Goal: Information Seeking & Learning: Learn about a topic

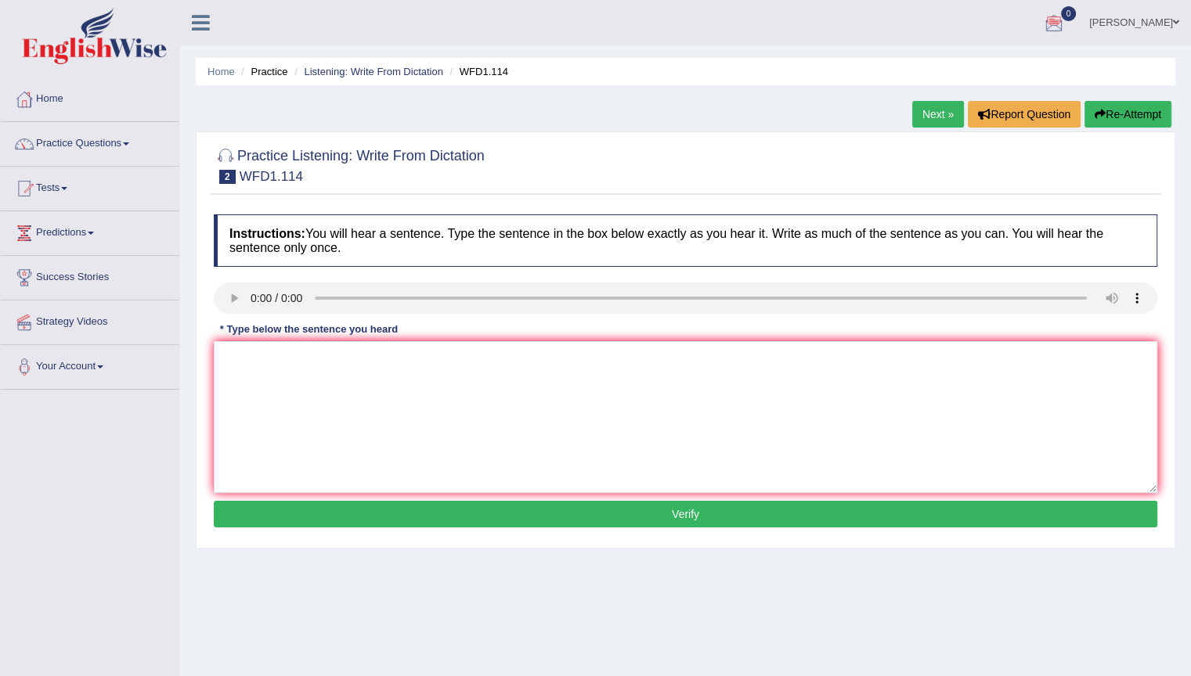
click at [201, 25] on icon at bounding box center [201, 23] width 18 height 20
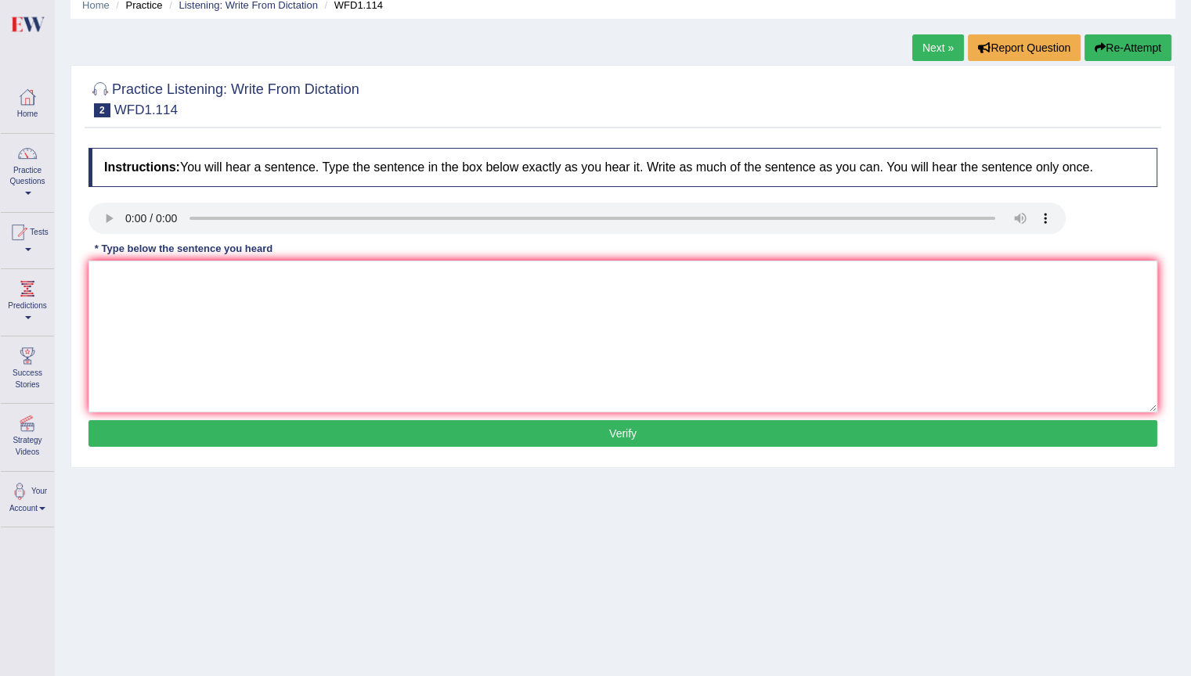
scroll to position [146, 0]
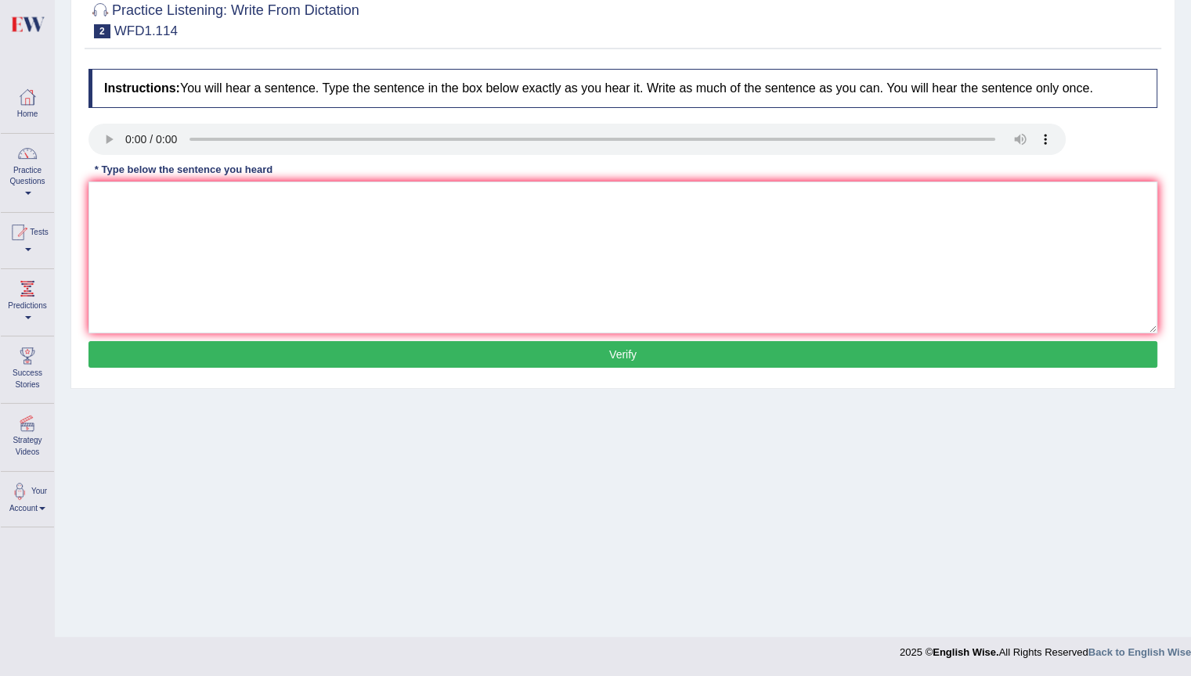
drag, startPoint x: 1193, startPoint y: 7, endPoint x: 661, endPoint y: 587, distance: 787.4
click at [662, 589] on div "Home Practice Listening: Write From Dictation WFD1.114 Next » Report Question R…" at bounding box center [623, 245] width 1136 height 783
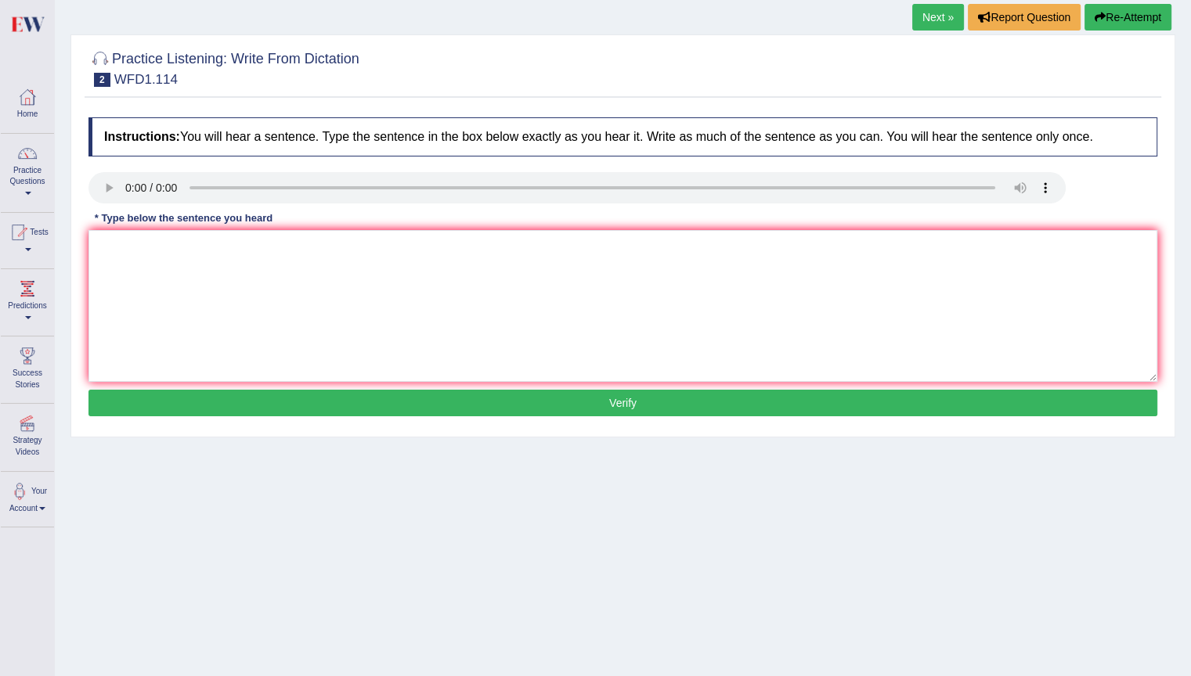
scroll to position [0, 0]
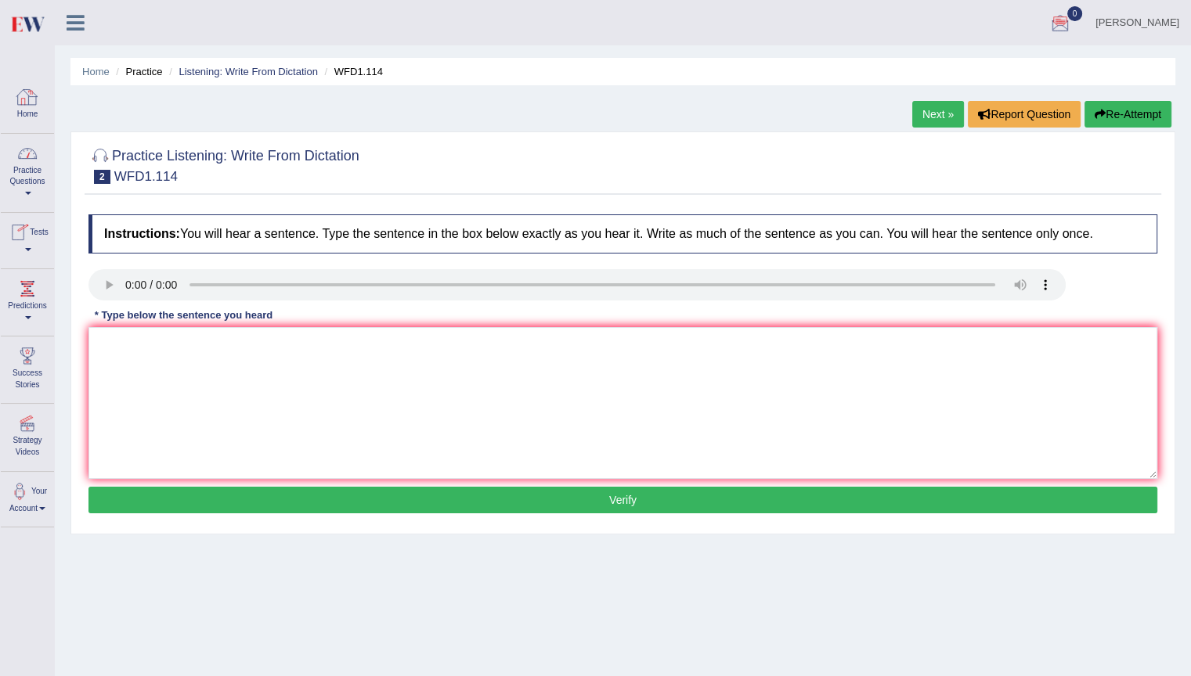
click at [24, 96] on div at bounding box center [27, 96] width 23 height 23
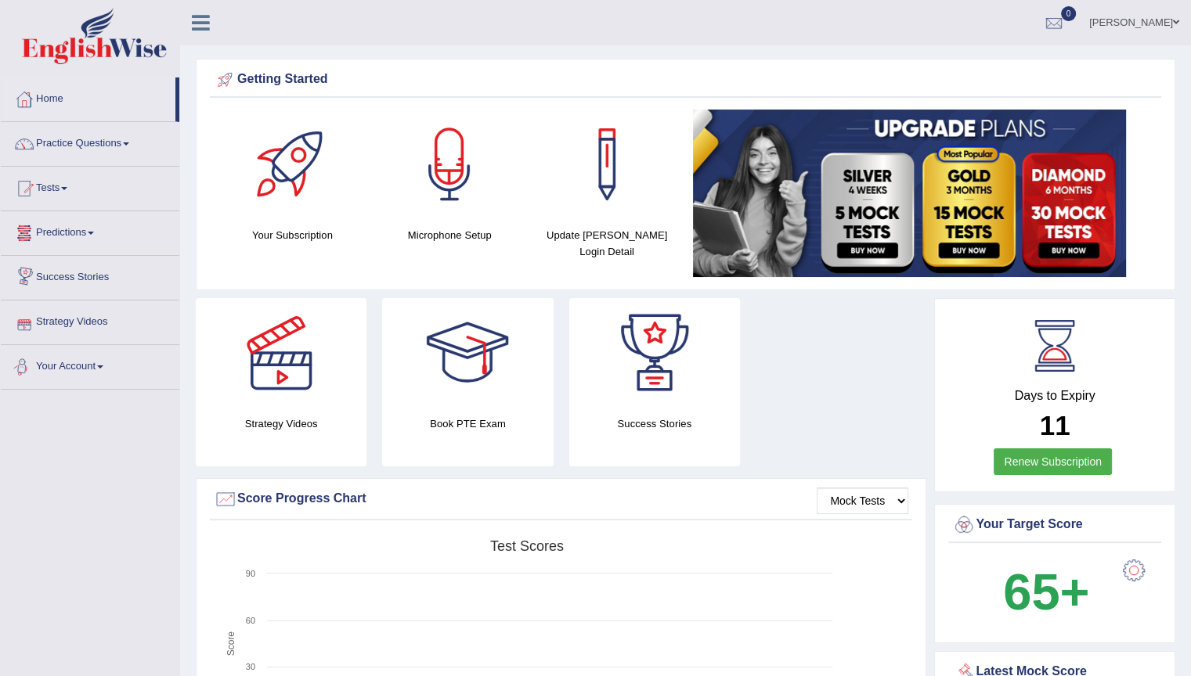
click at [110, 368] on link "Your Account" at bounding box center [90, 364] width 179 height 39
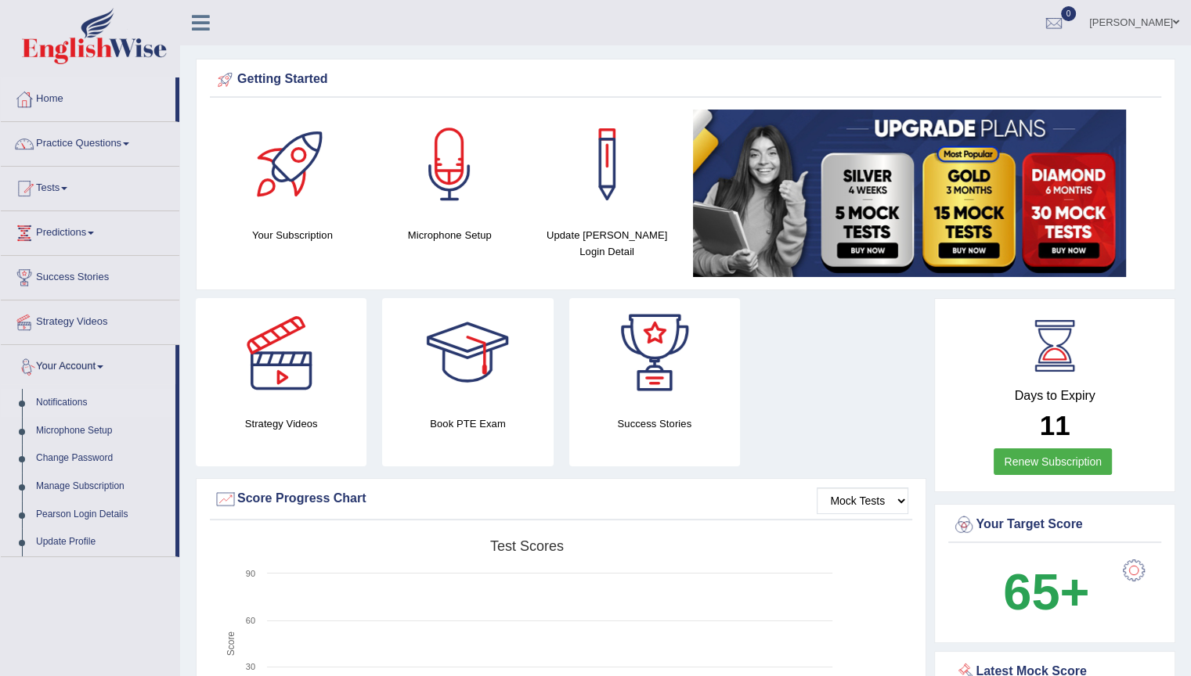
click at [68, 404] on link "Notifications" at bounding box center [102, 403] width 146 height 28
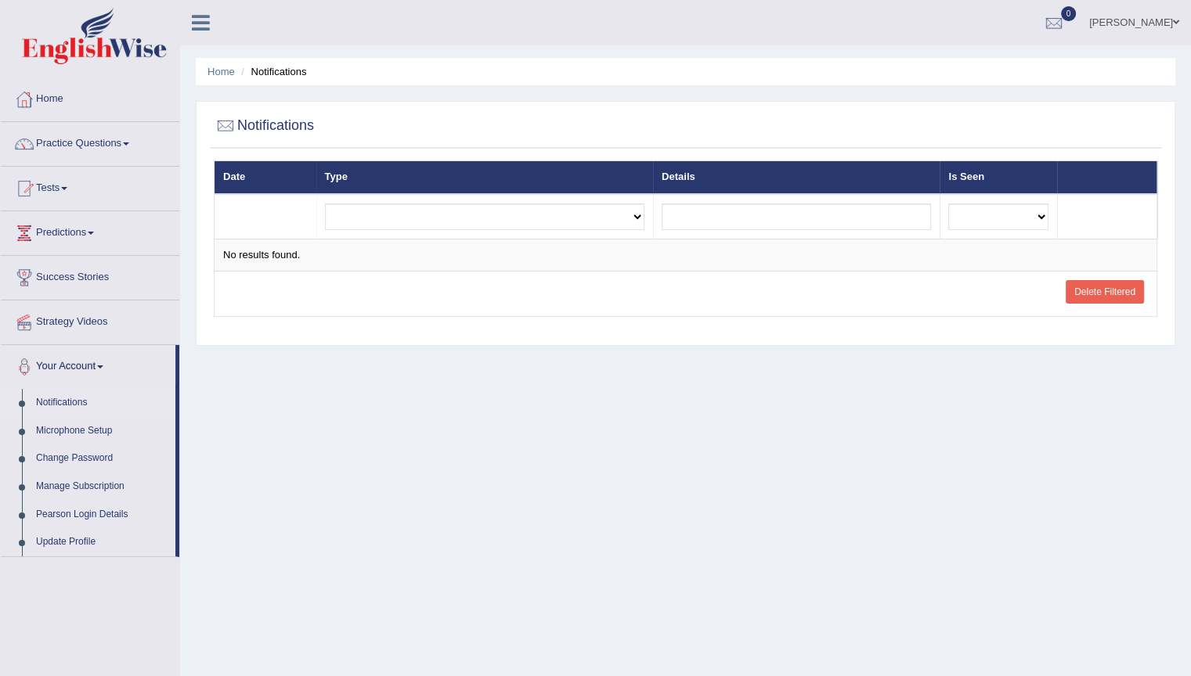
click at [207, 25] on icon at bounding box center [201, 23] width 18 height 20
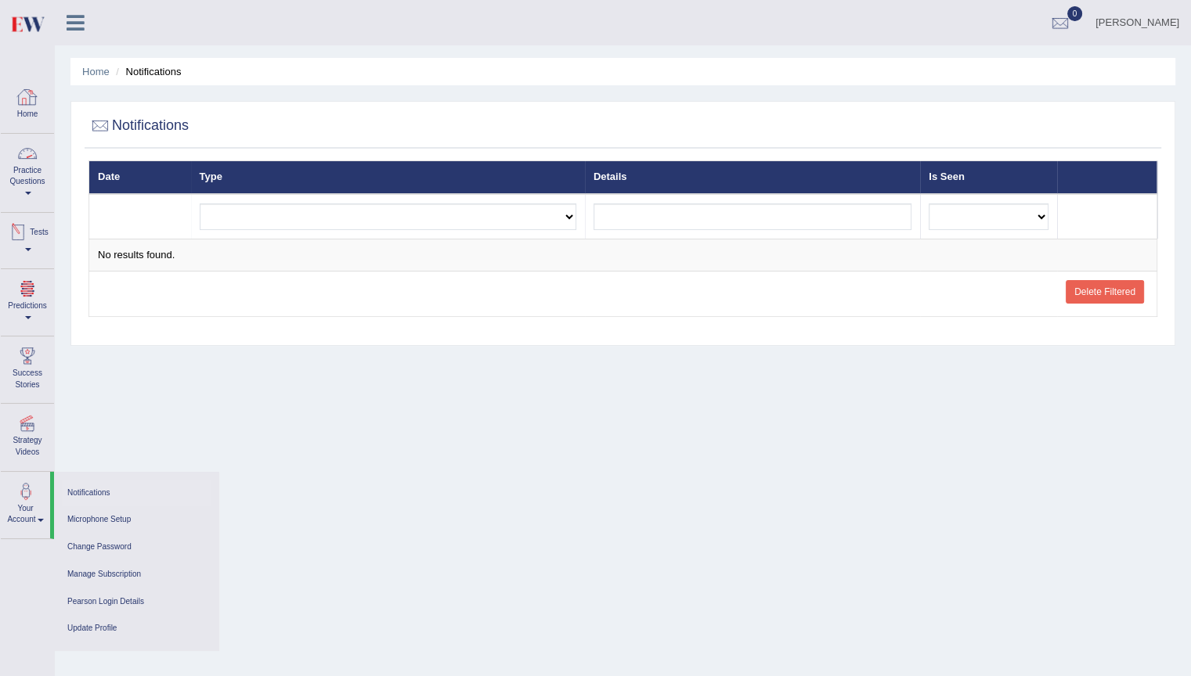
click at [28, 119] on link "Home" at bounding box center [27, 103] width 53 height 51
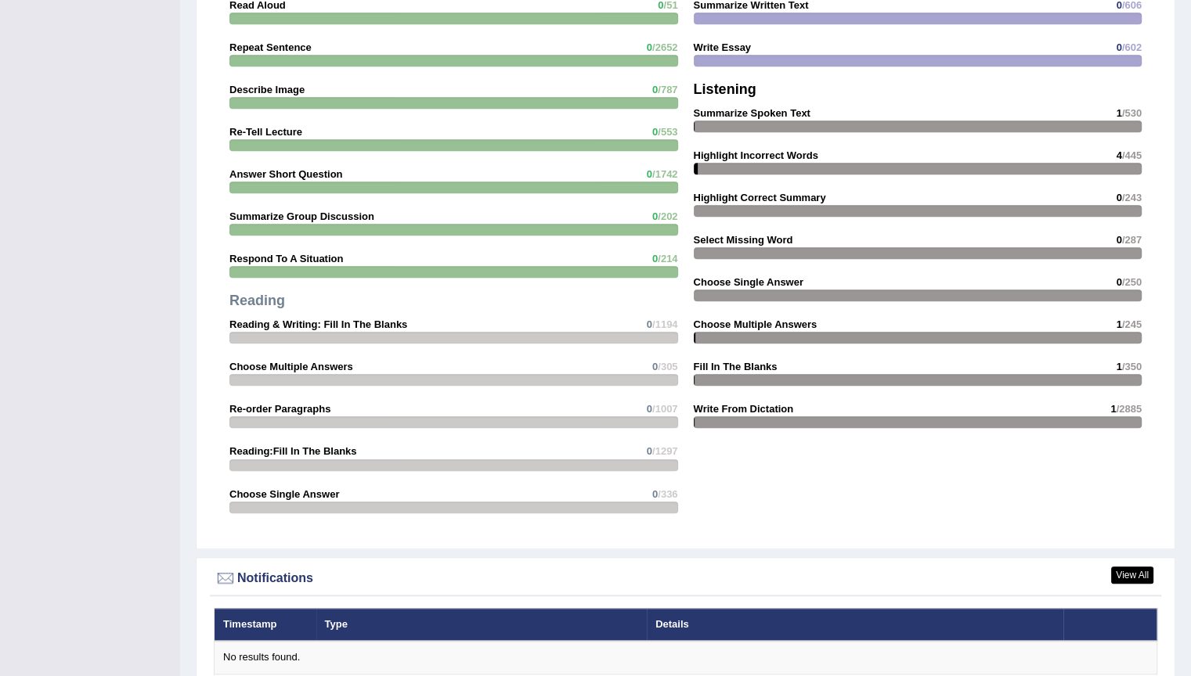
scroll to position [1549, 0]
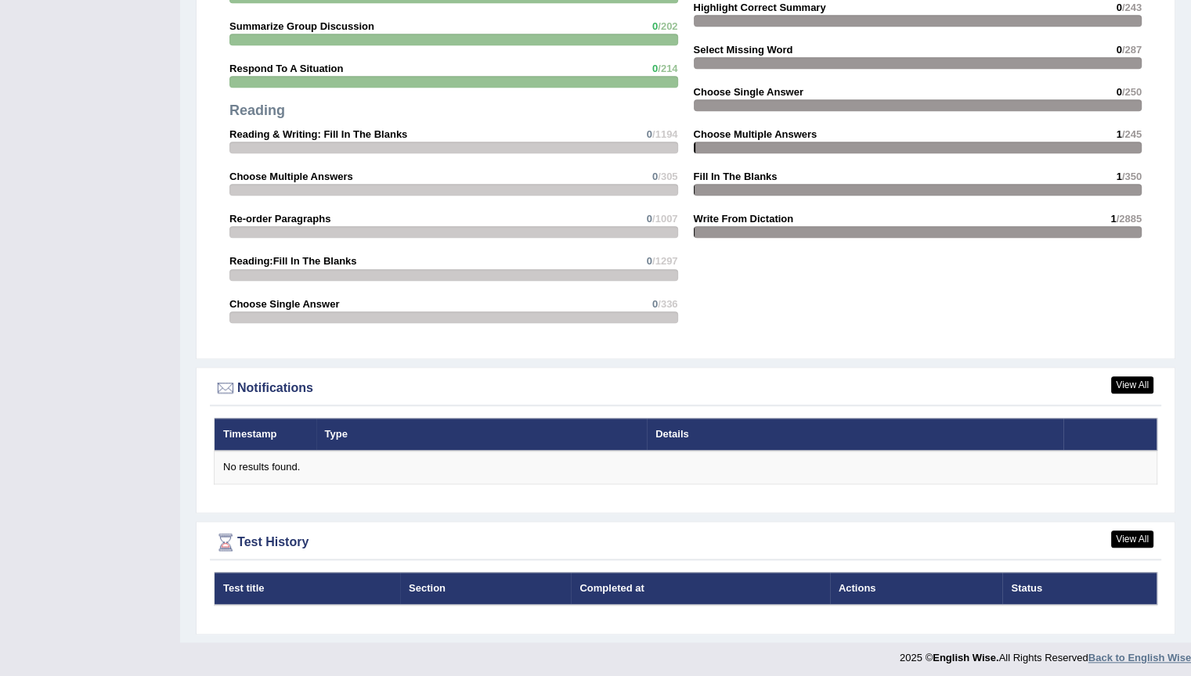
click at [1148, 652] on strong "Back to English Wise" at bounding box center [1139, 658] width 103 height 12
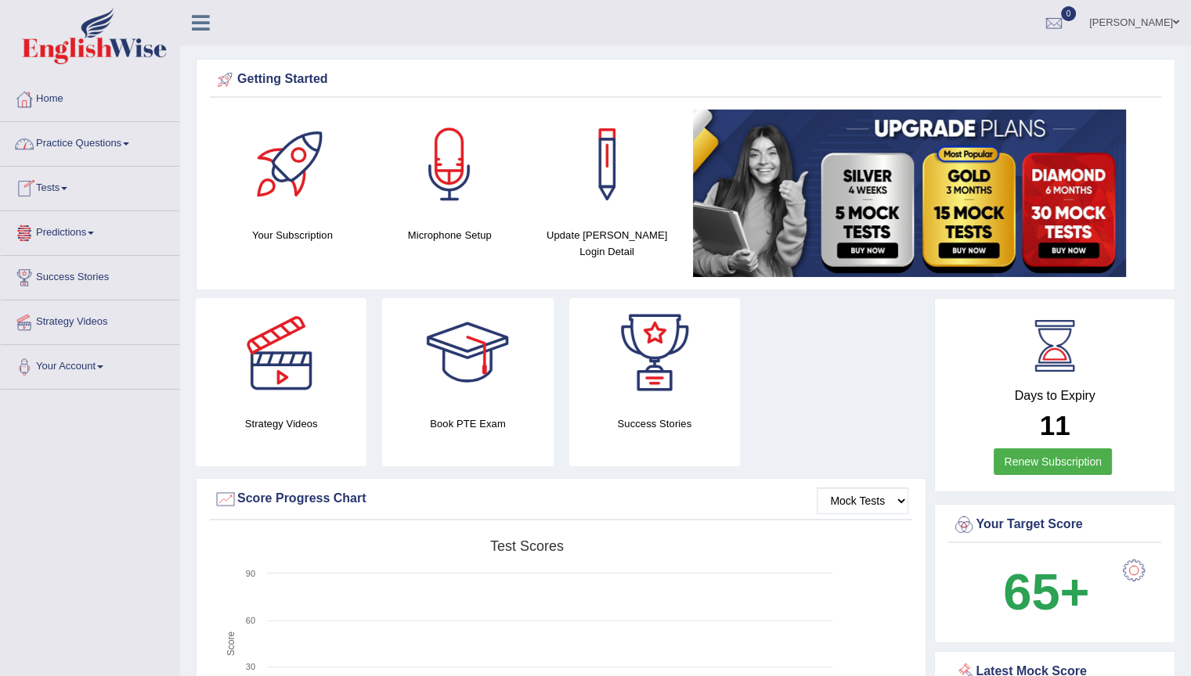
click at [200, 26] on icon at bounding box center [201, 23] width 18 height 20
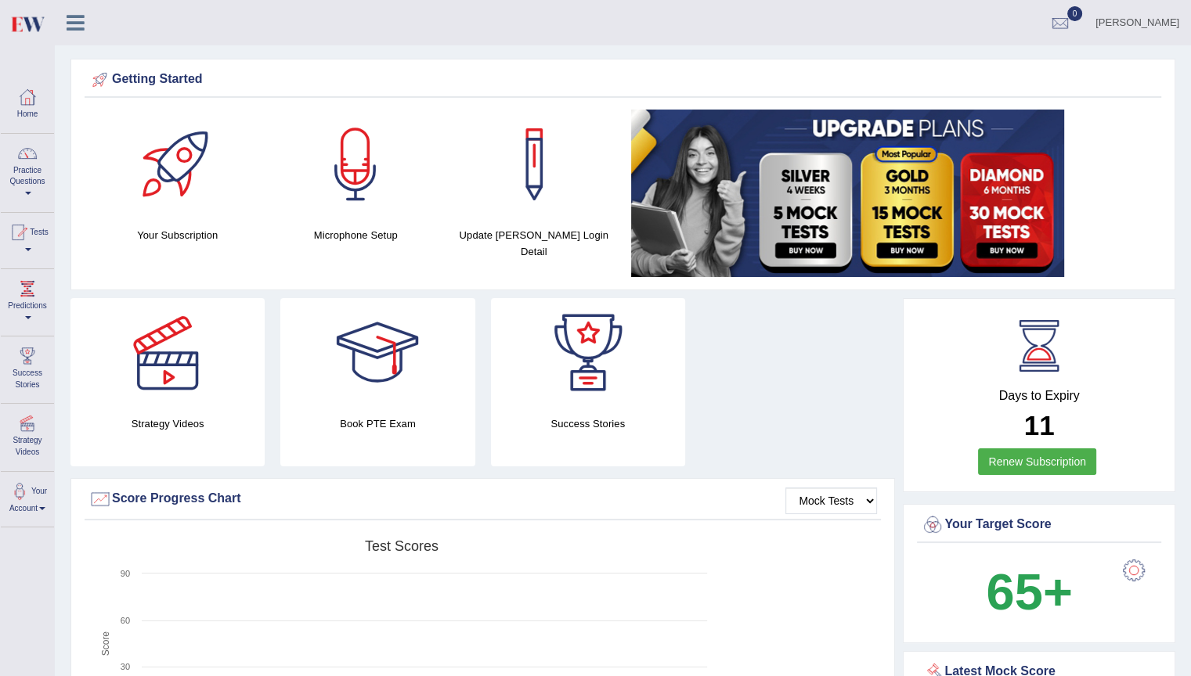
click at [66, 22] on link at bounding box center [75, 20] width 41 height 23
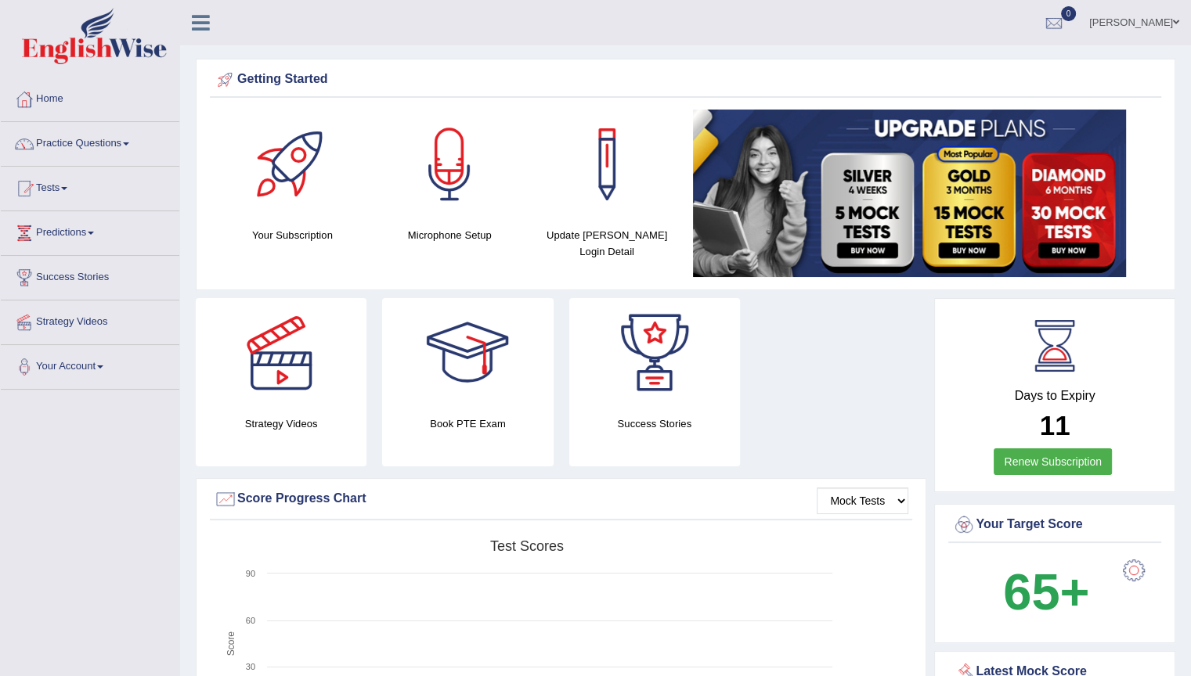
click at [1137, 17] on link "[PERSON_NAME]" at bounding box center [1134, 20] width 114 height 41
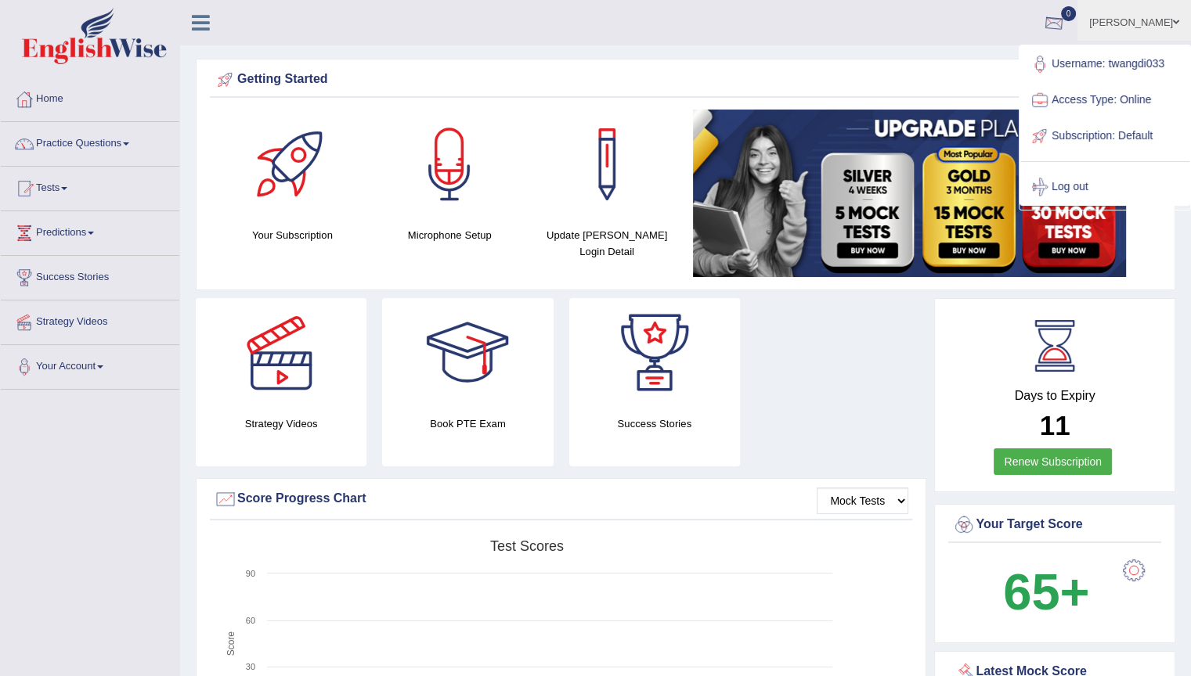
click at [894, 44] on ul "Tshering Wangdi Toggle navigation Username: twangdi033 Access Type: Online Subs…" at bounding box center [837, 22] width 708 height 45
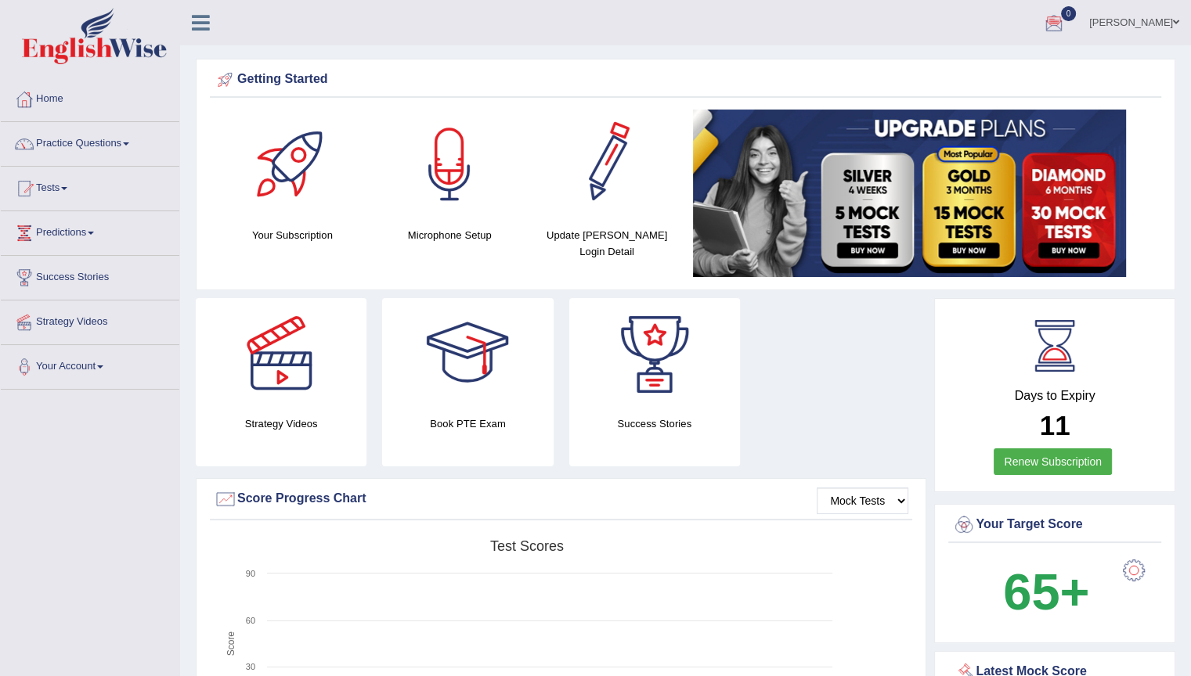
drag, startPoint x: 512, startPoint y: 676, endPoint x: 602, endPoint y: 67, distance: 615.0
drag, startPoint x: 549, startPoint y: 0, endPoint x: 536, endPoint y: 213, distance: 213.4
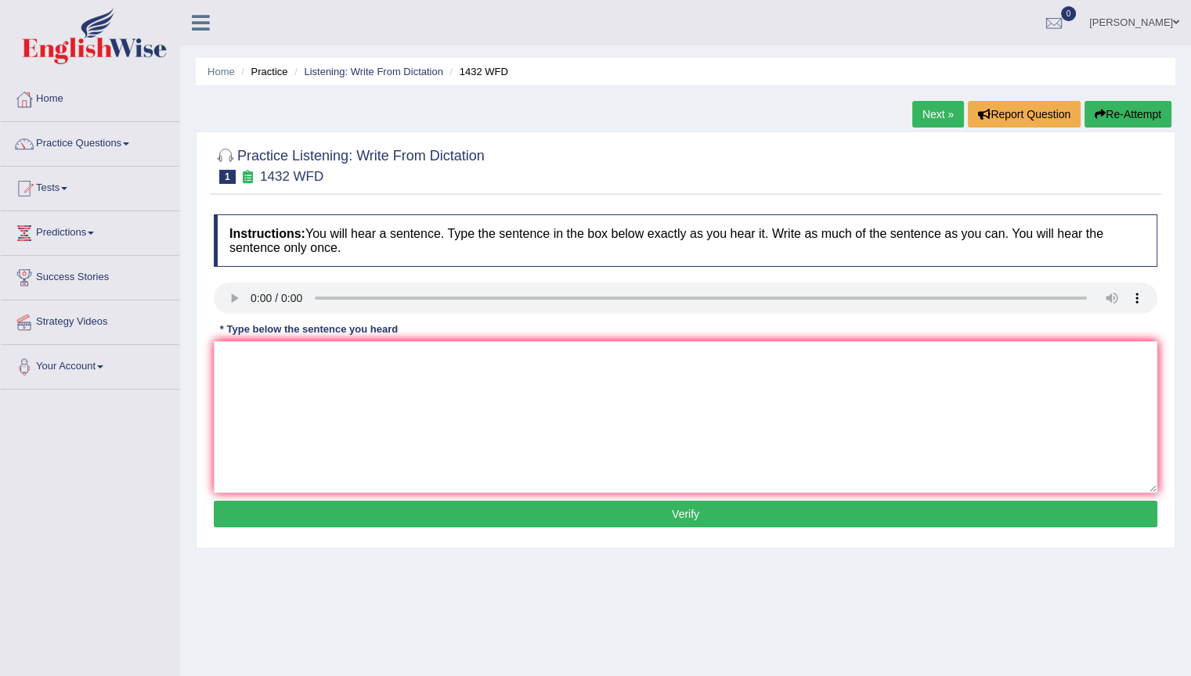
click at [132, 141] on link "Practice Questions" at bounding box center [90, 141] width 179 height 39
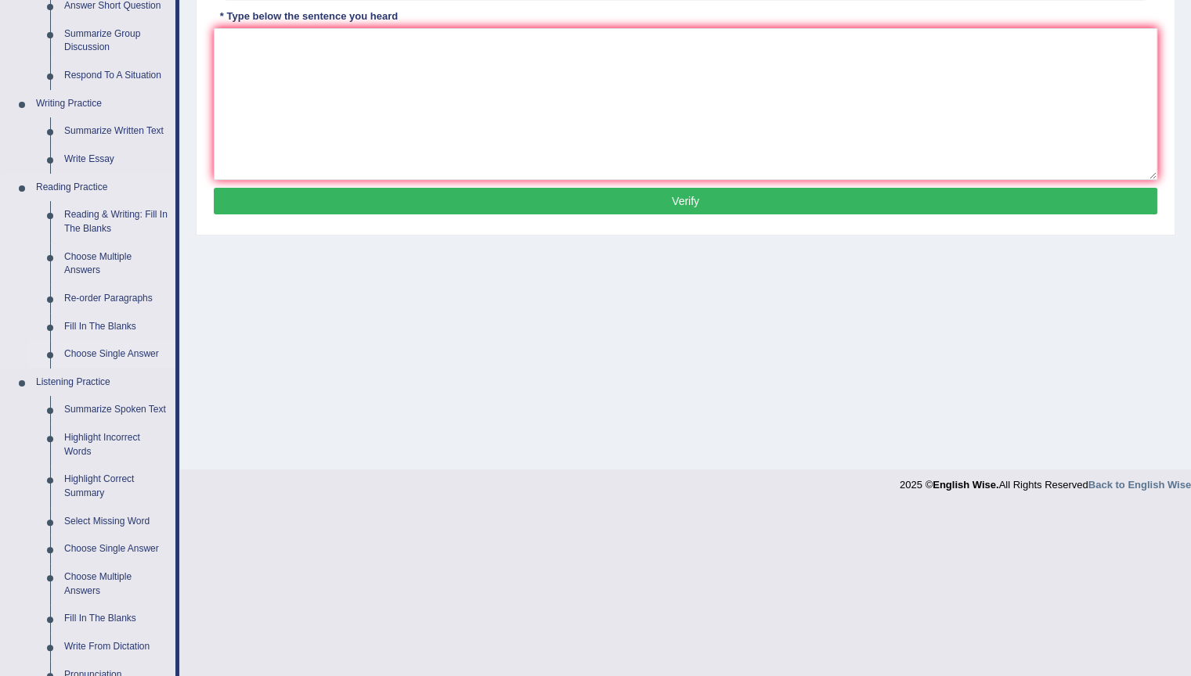
scroll to position [548, 0]
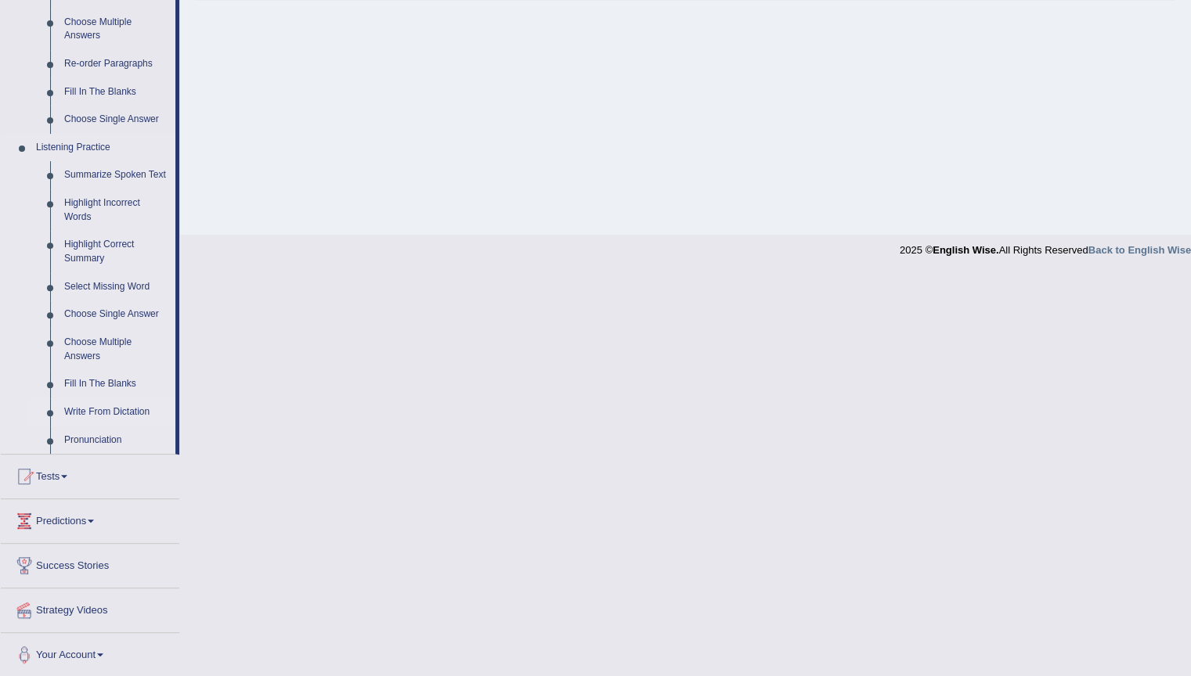
click at [93, 409] on link "Write From Dictation" at bounding box center [116, 413] width 118 height 28
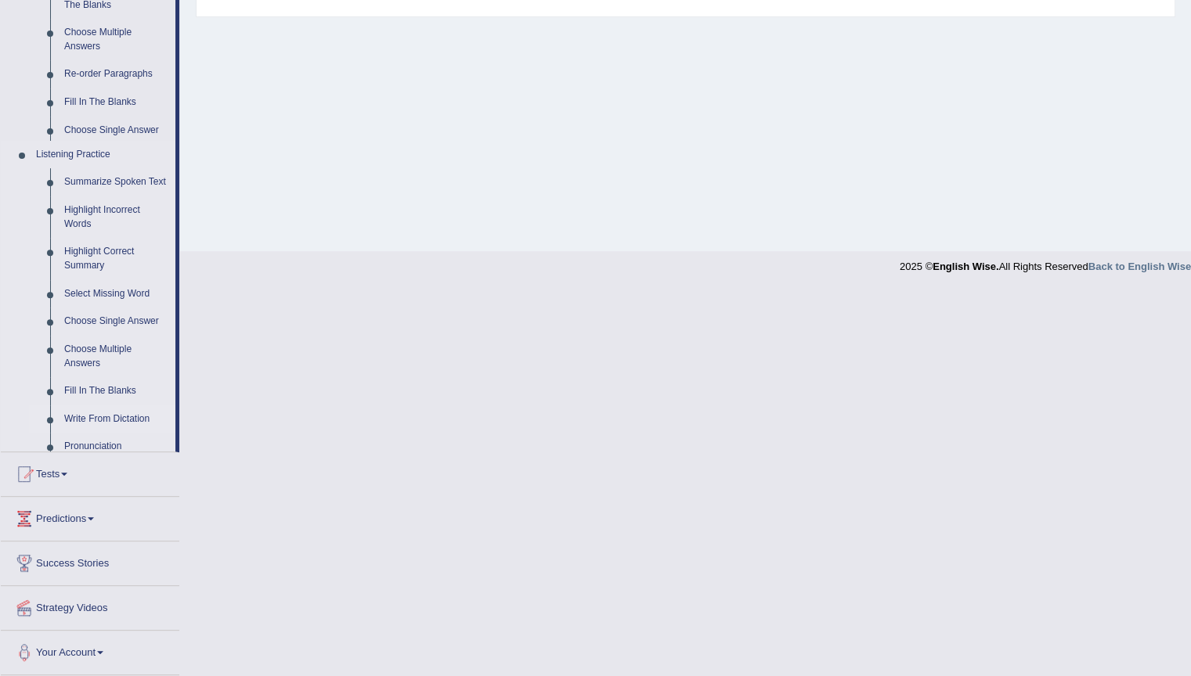
scroll to position [146, 0]
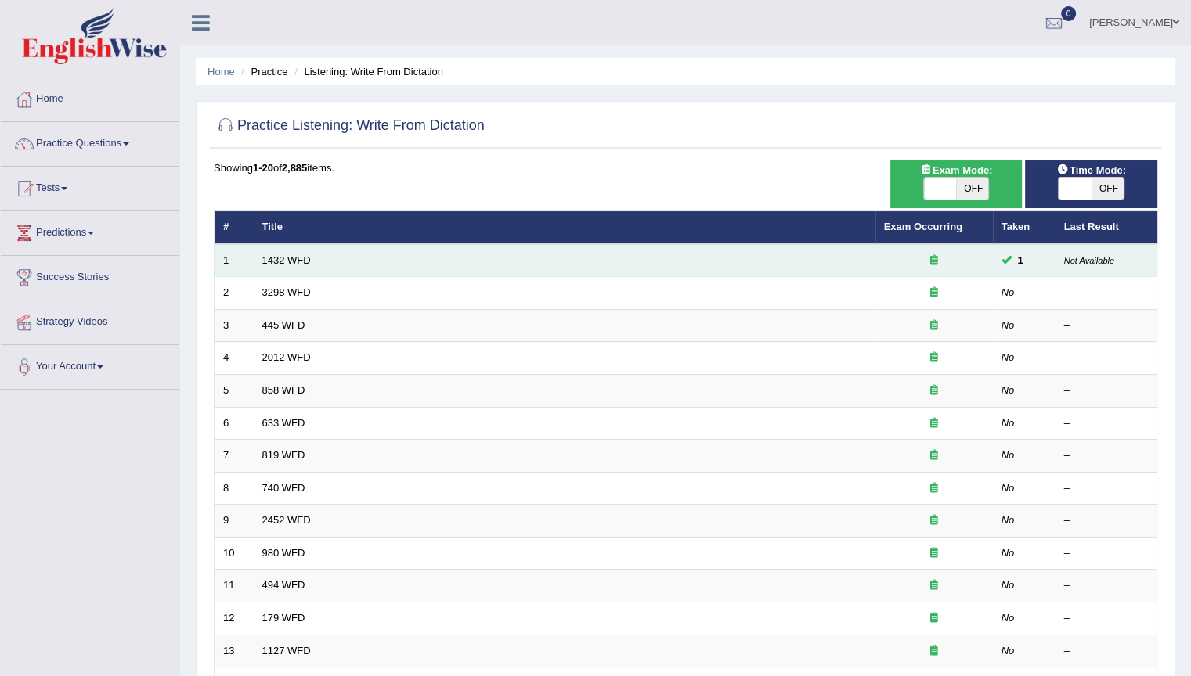
click at [313, 267] on td "1432 WFD" at bounding box center [565, 260] width 622 height 33
click at [337, 265] on td "1432 WFD" at bounding box center [565, 260] width 622 height 33
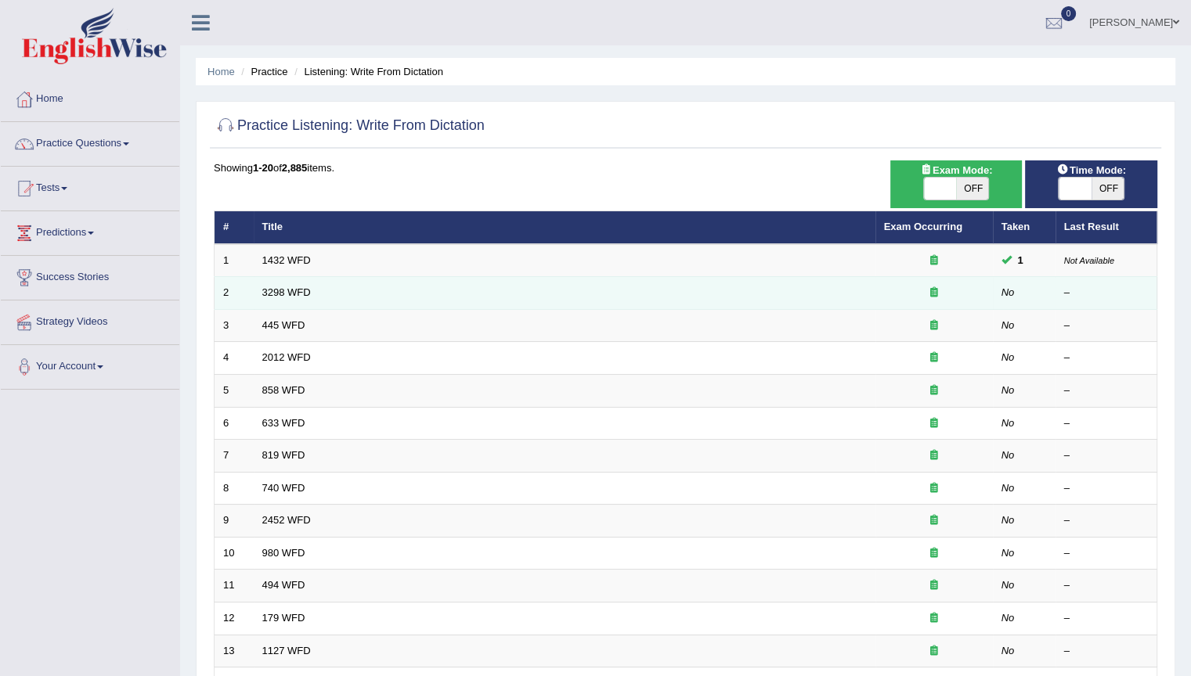
click at [879, 292] on td at bounding box center [933, 293] width 117 height 33
drag, startPoint x: 830, startPoint y: 301, endPoint x: 788, endPoint y: 297, distance: 42.5
drag, startPoint x: 788, startPoint y: 297, endPoint x: 739, endPoint y: 295, distance: 48.6
click at [739, 295] on td "3298 WFD" at bounding box center [565, 293] width 622 height 33
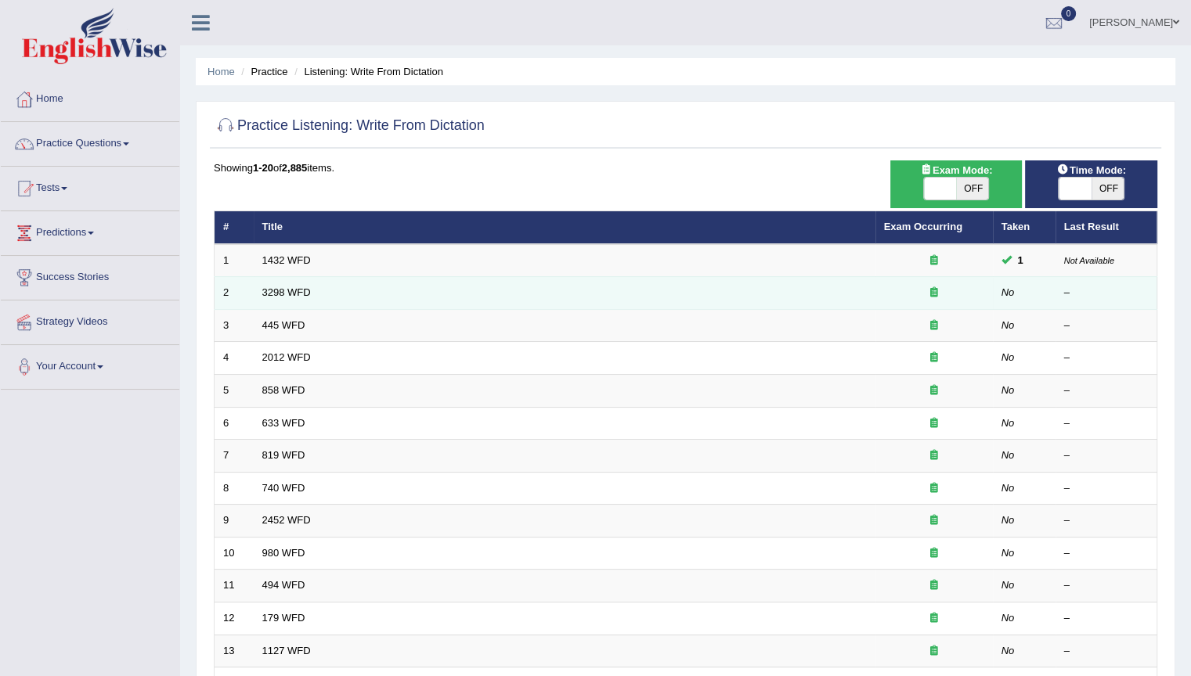
click at [736, 298] on td "3298 WFD" at bounding box center [565, 293] width 622 height 33
click at [276, 291] on link "3298 WFD" at bounding box center [286, 293] width 49 height 12
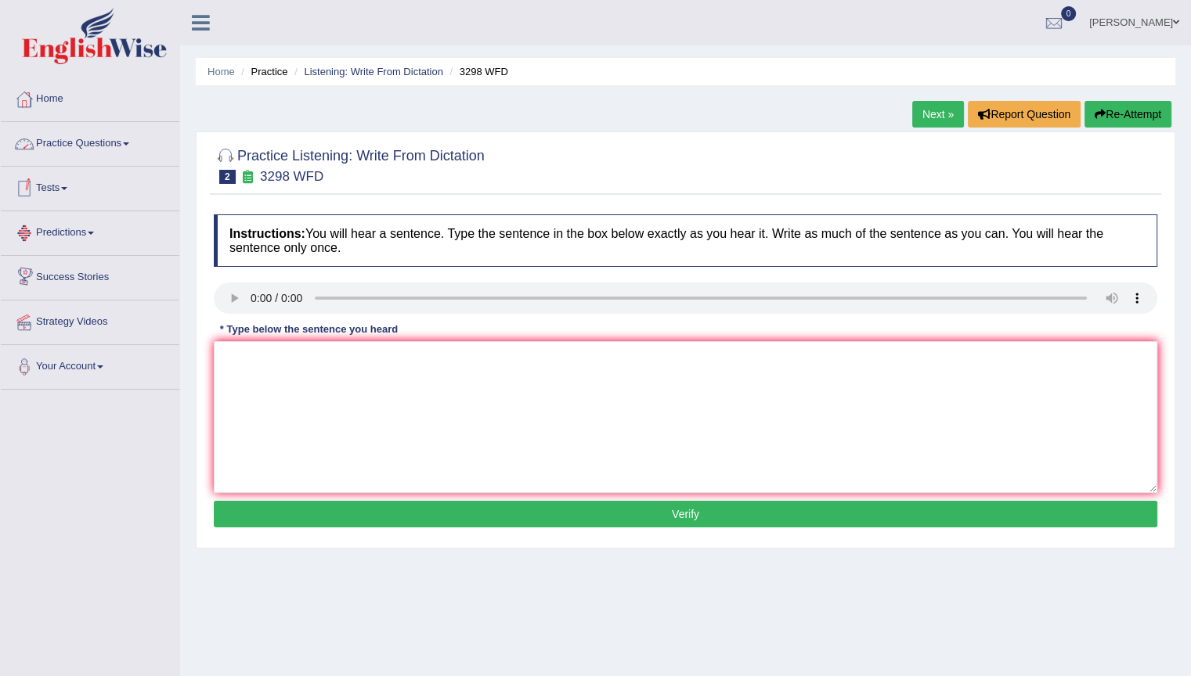
click at [128, 142] on span at bounding box center [126, 143] width 6 height 3
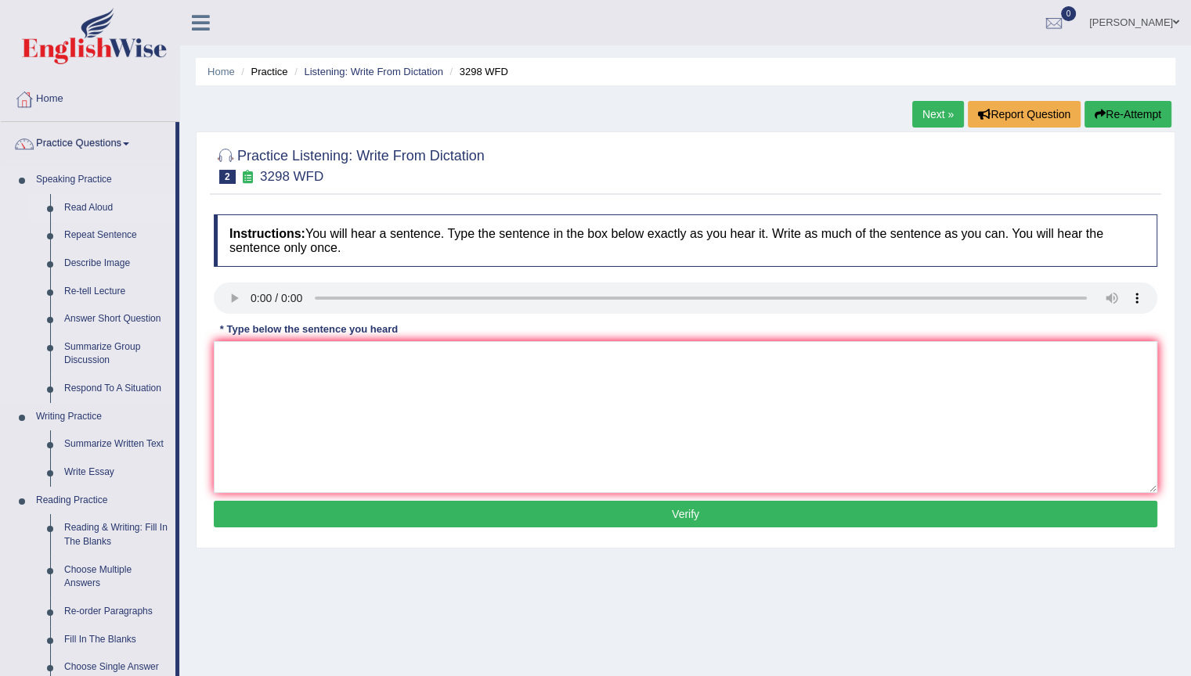
click at [100, 201] on link "Read Aloud" at bounding box center [116, 208] width 118 height 28
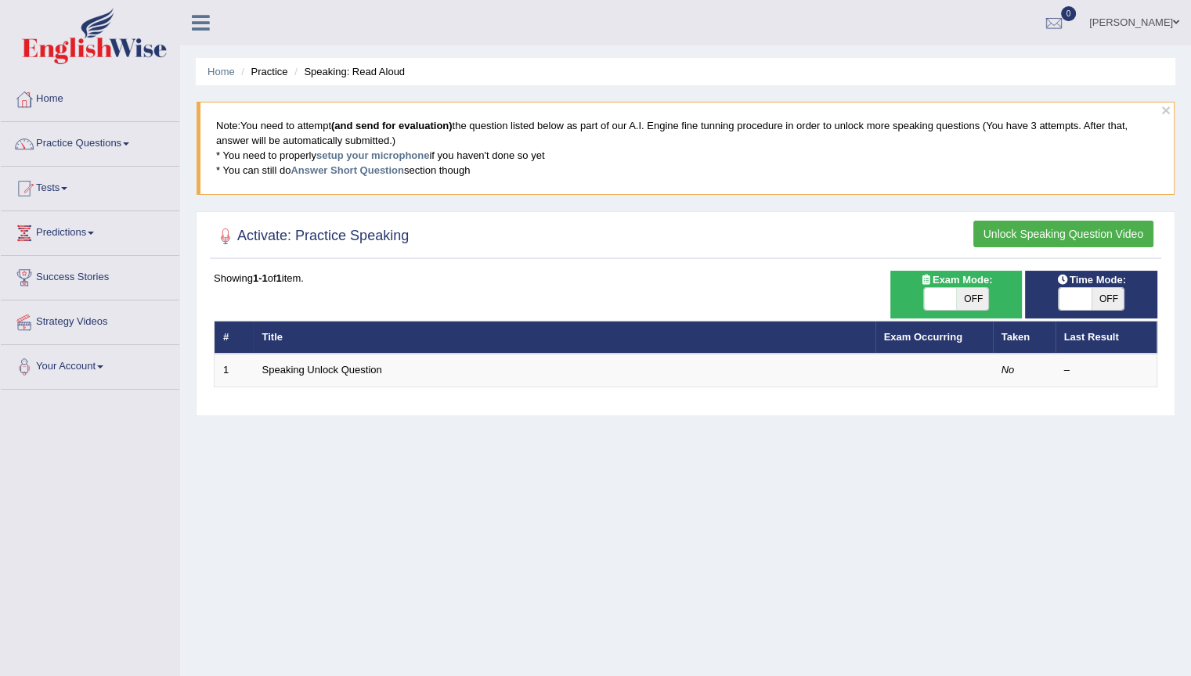
click at [127, 144] on span at bounding box center [126, 143] width 6 height 3
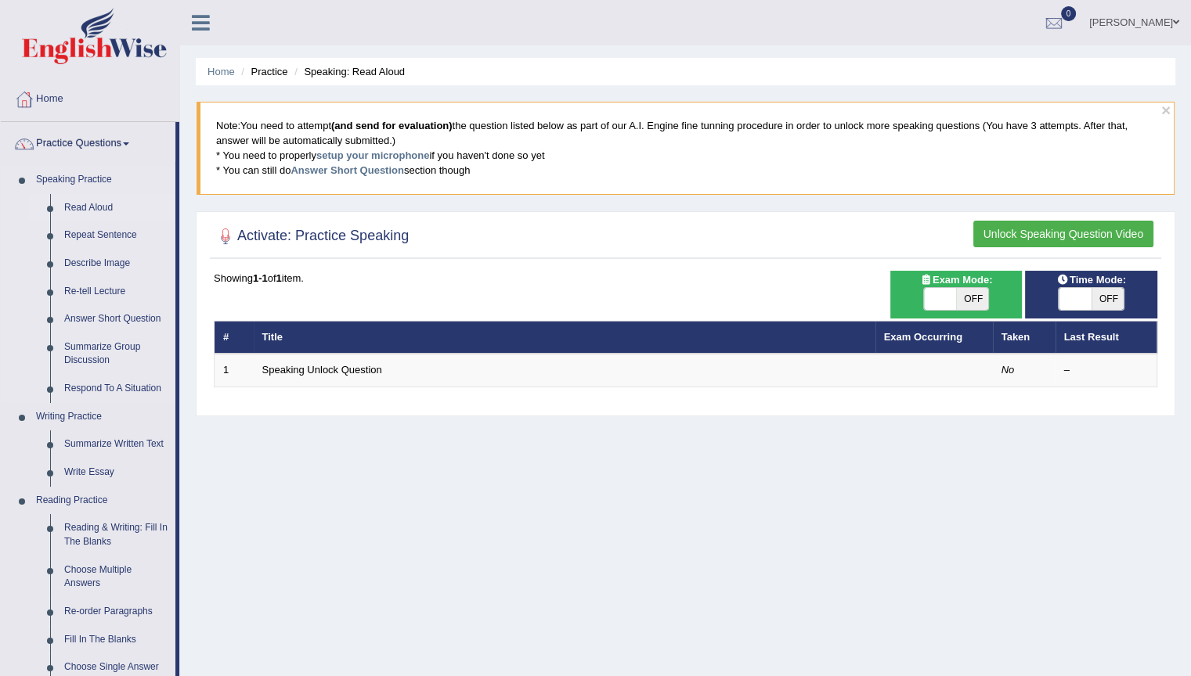
click at [91, 204] on link "Read Aloud" at bounding box center [116, 208] width 118 height 28
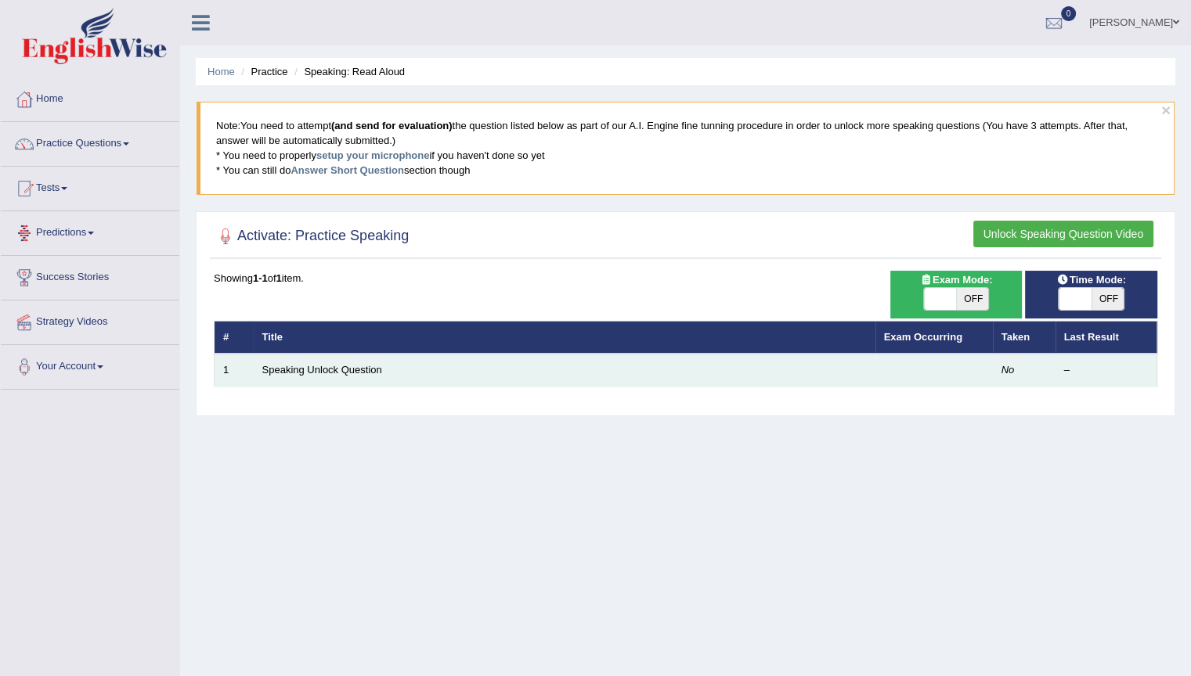
click at [655, 374] on td "Speaking Unlock Question" at bounding box center [565, 370] width 622 height 33
click at [355, 373] on link "Speaking Unlock Question" at bounding box center [322, 370] width 120 height 12
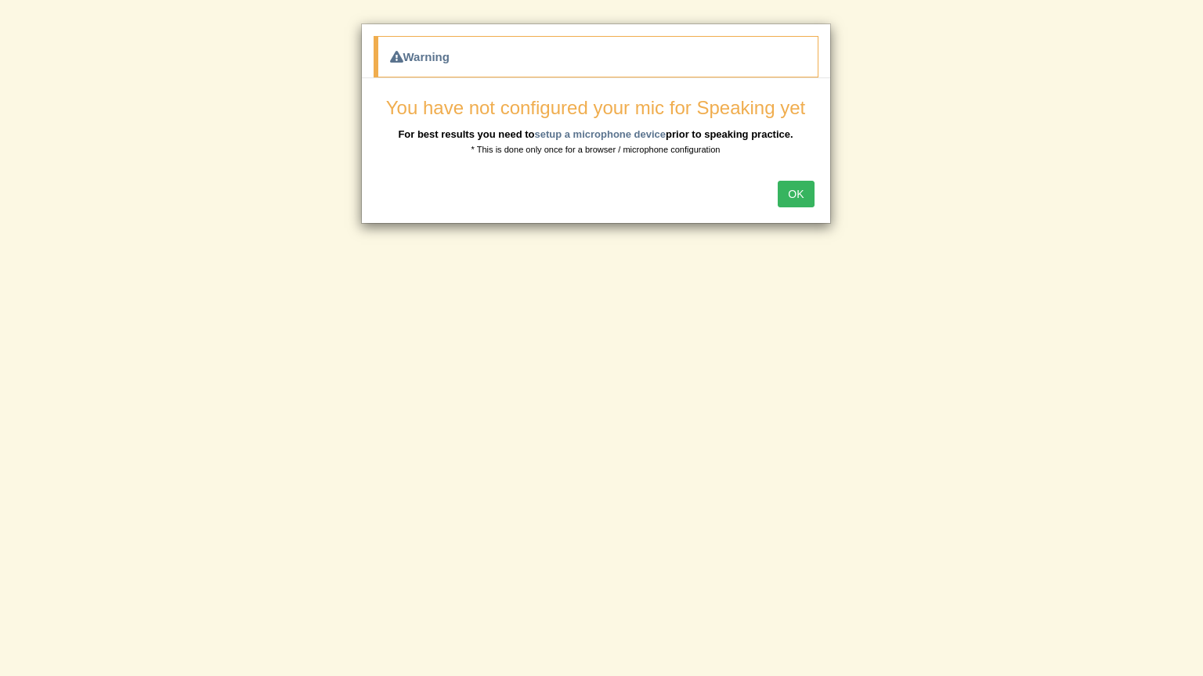
click at [783, 199] on button "OK" at bounding box center [795, 194] width 36 height 27
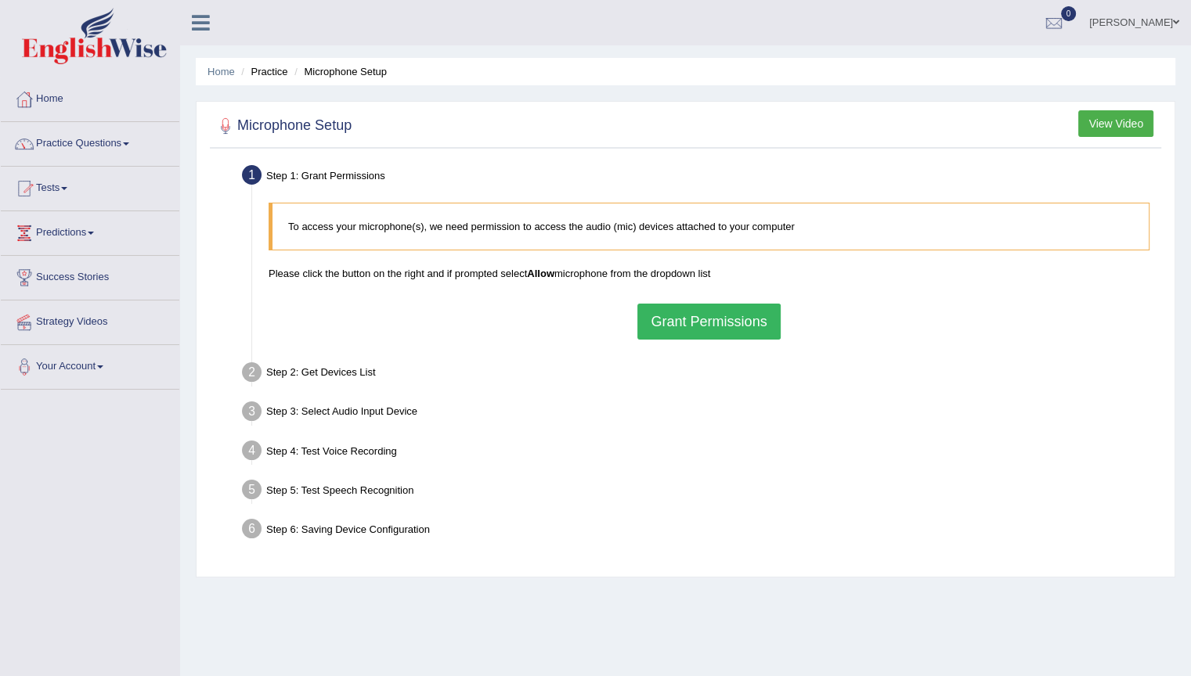
click at [132, 139] on link "Practice Questions" at bounding box center [90, 141] width 179 height 39
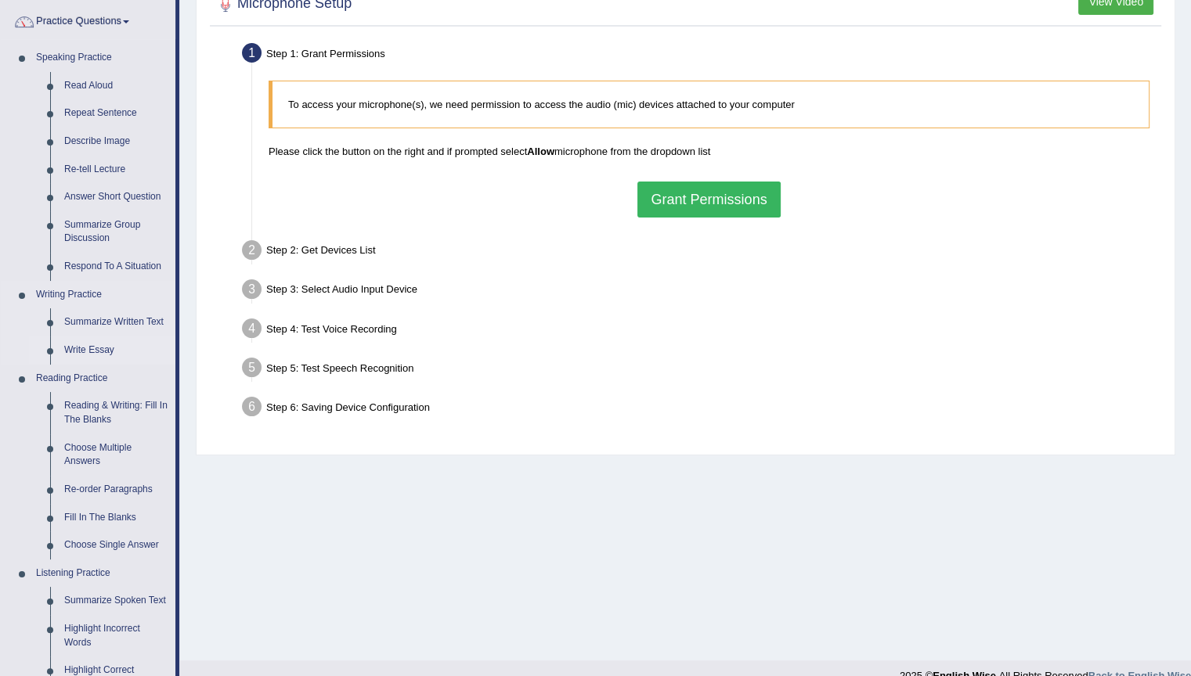
scroll to position [157, 0]
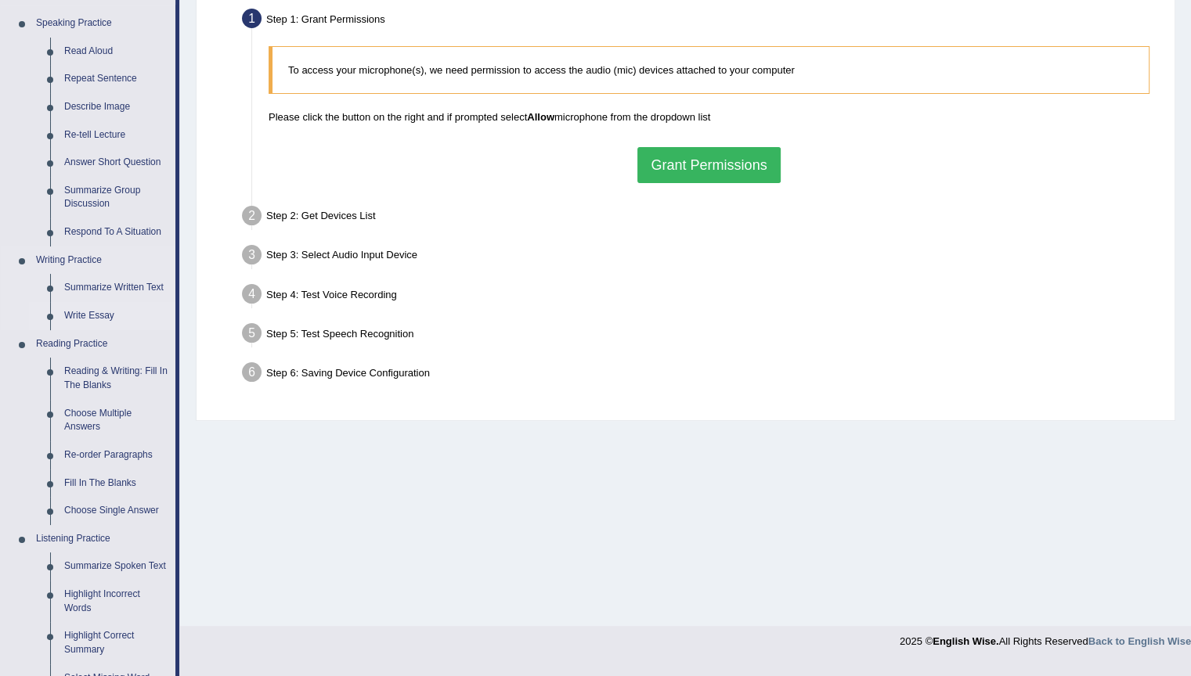
click at [96, 310] on link "Write Essay" at bounding box center [116, 316] width 118 height 28
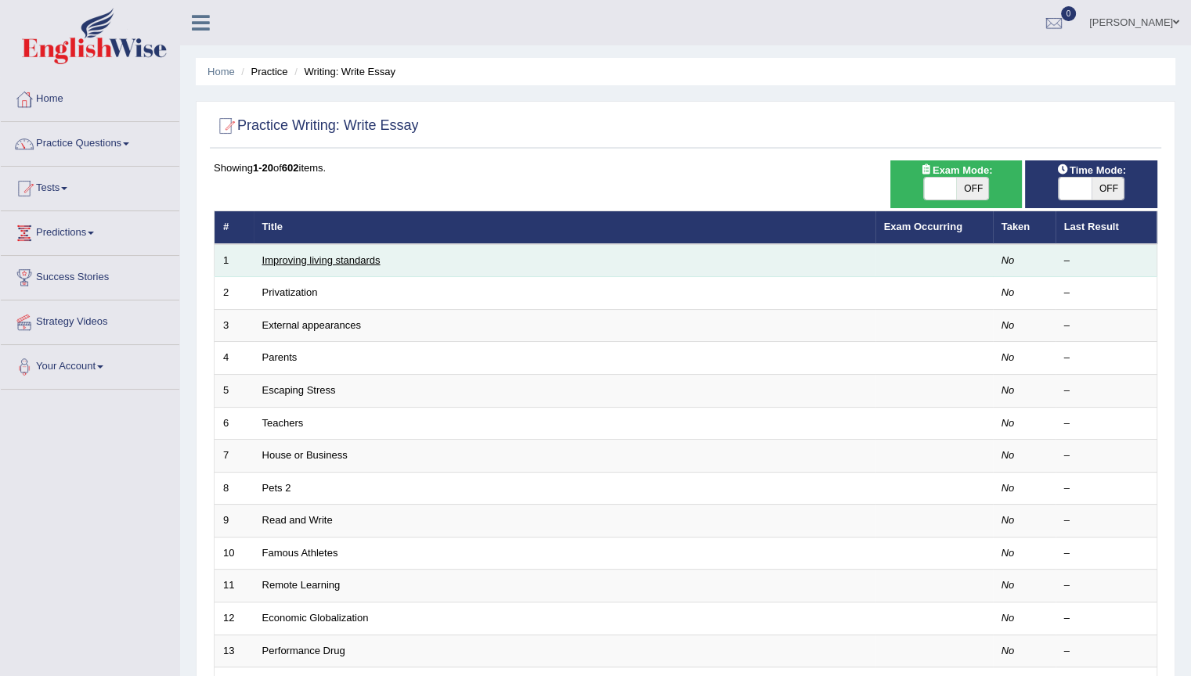
click at [346, 254] on link "Improving living standards" at bounding box center [321, 260] width 118 height 12
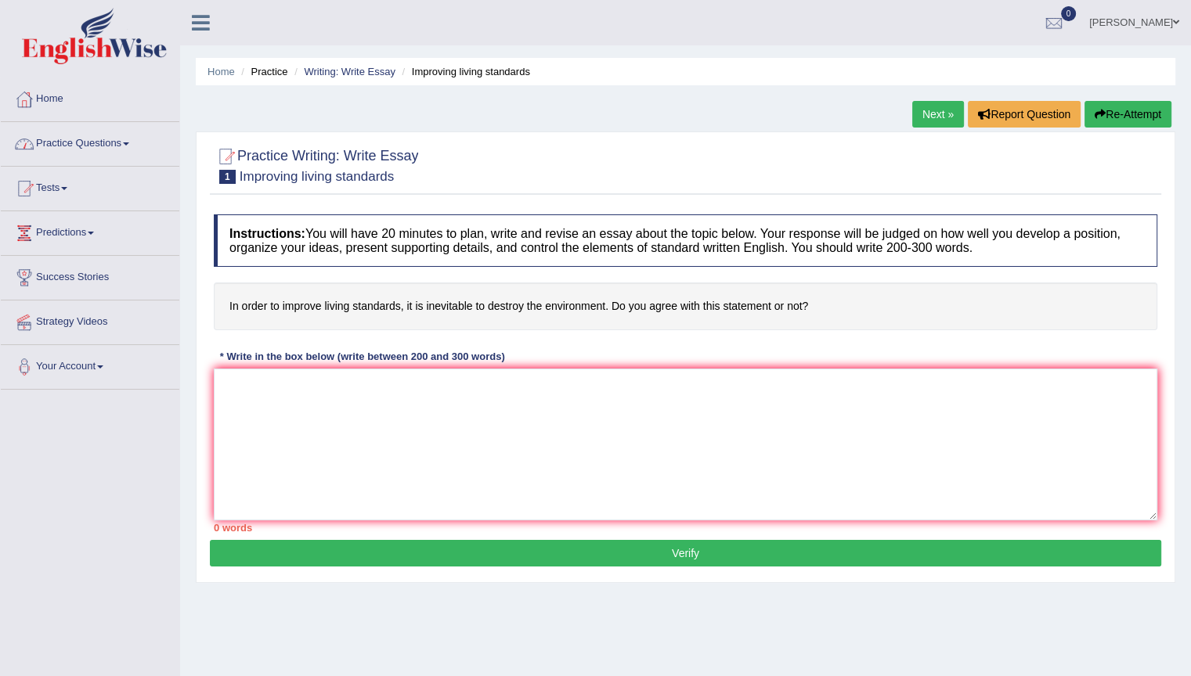
click at [106, 149] on link "Practice Questions" at bounding box center [90, 141] width 179 height 39
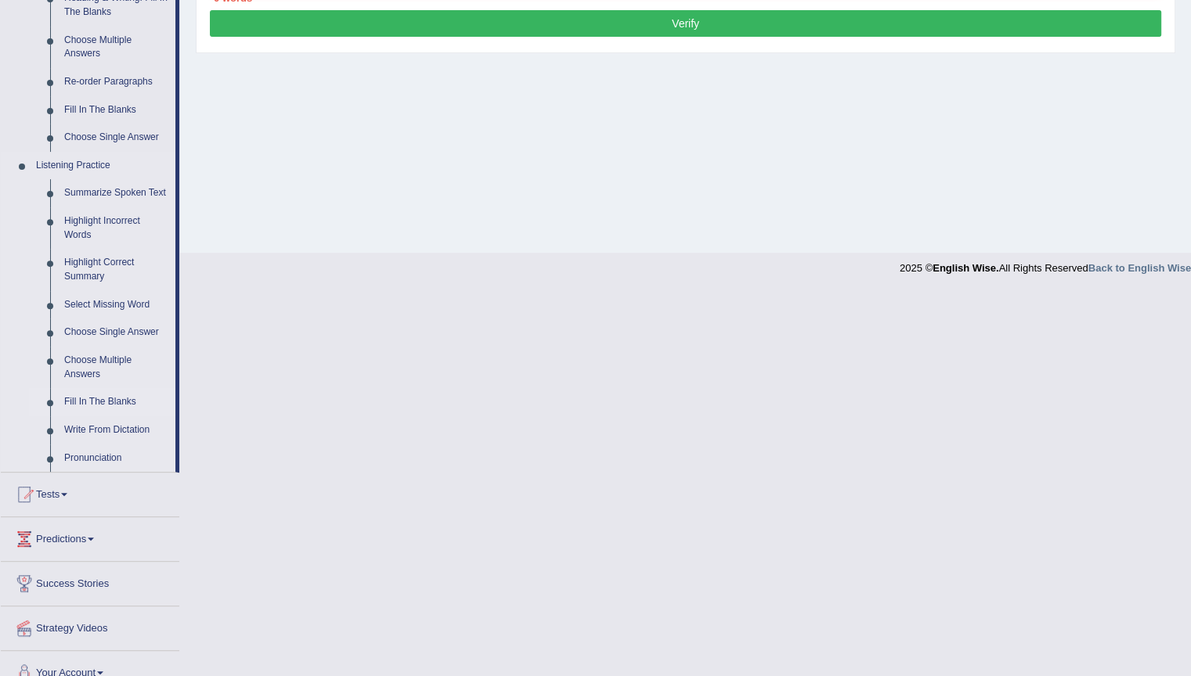
scroll to position [549, 0]
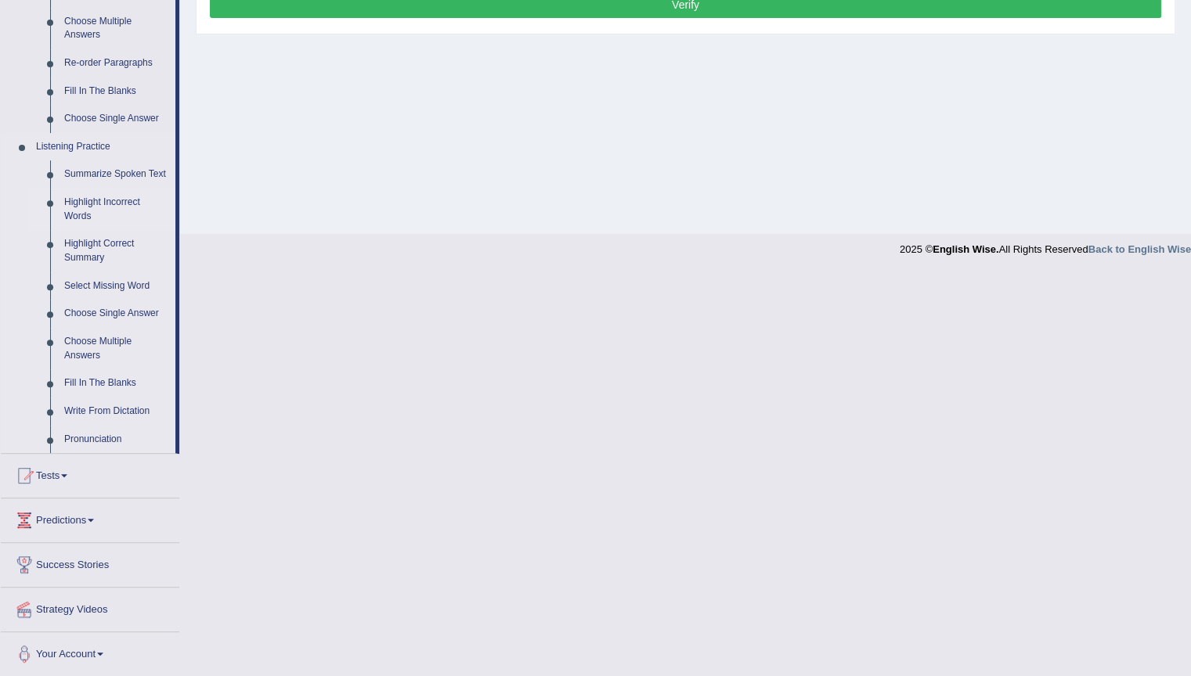
click at [106, 202] on link "Highlight Incorrect Words" at bounding box center [116, 209] width 118 height 41
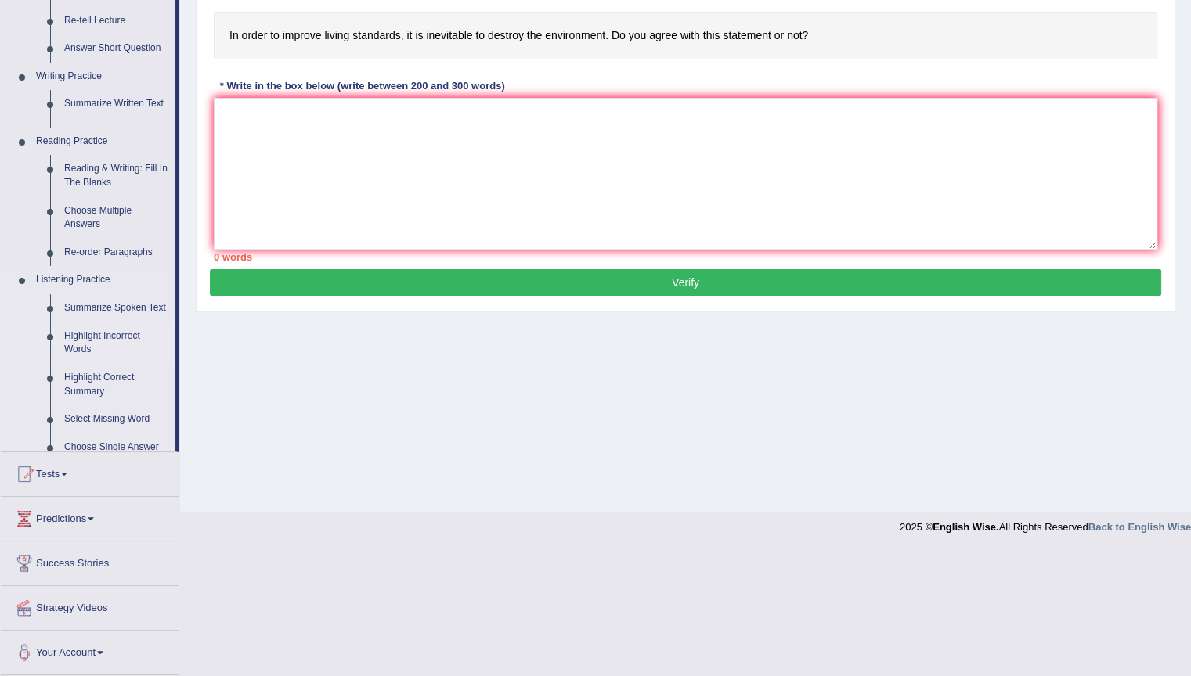
scroll to position [146, 0]
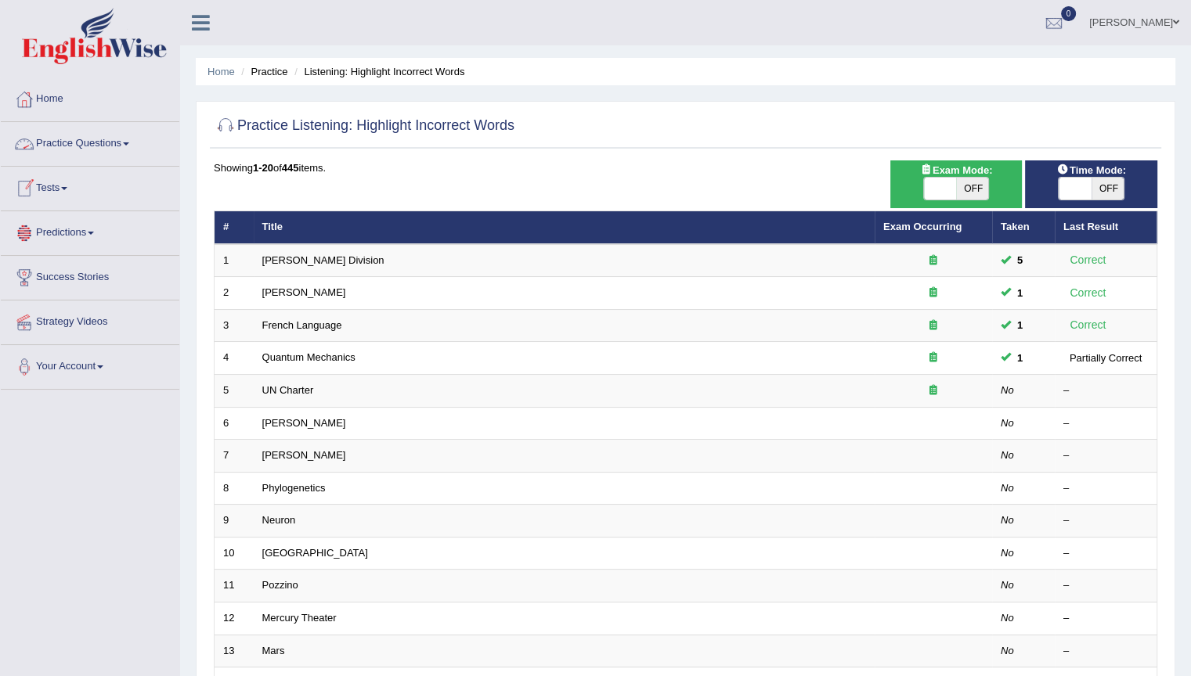
click at [124, 142] on link "Practice Questions" at bounding box center [90, 141] width 179 height 39
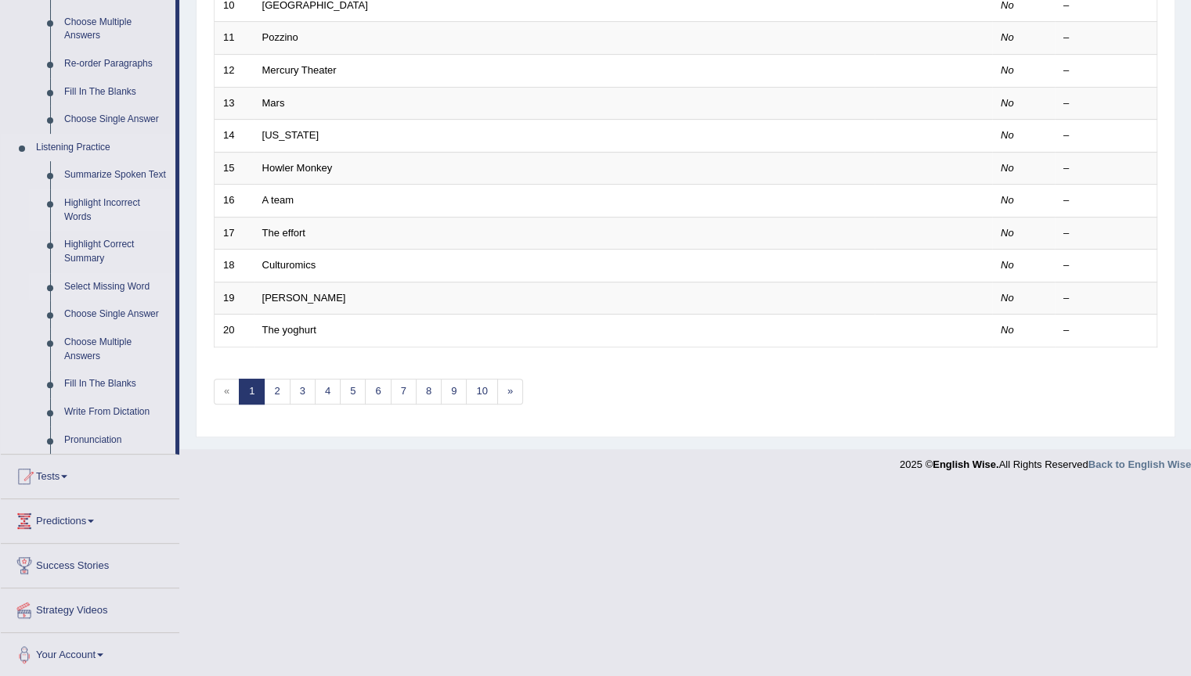
scroll to position [549, 0]
click at [85, 208] on link "Highlight Incorrect Words" at bounding box center [116, 209] width 118 height 41
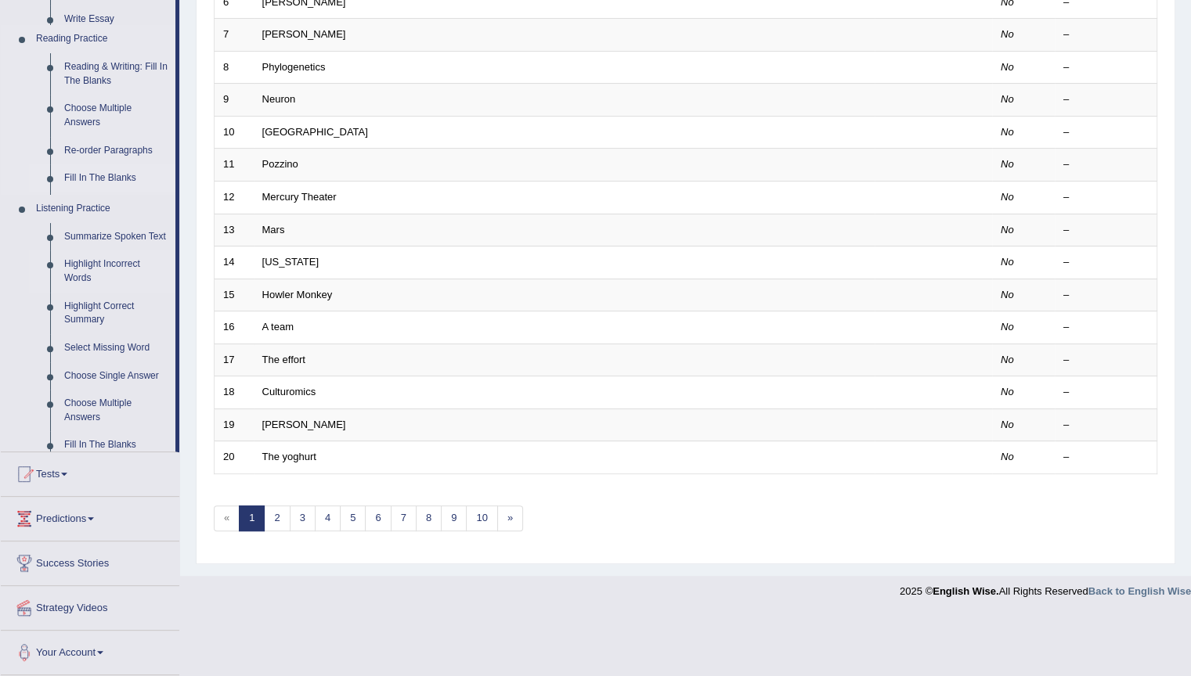
scroll to position [374, 0]
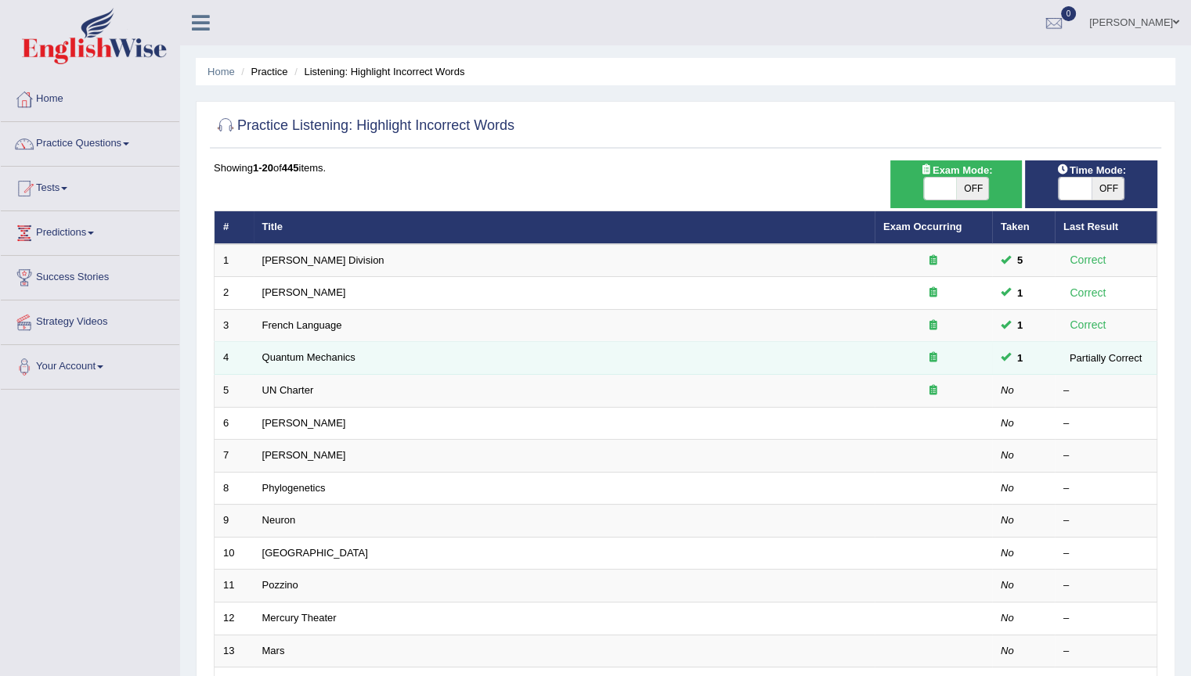
click at [889, 363] on div at bounding box center [933, 358] width 100 height 15
click at [289, 358] on link "Quantum Mechanics" at bounding box center [308, 358] width 93 height 12
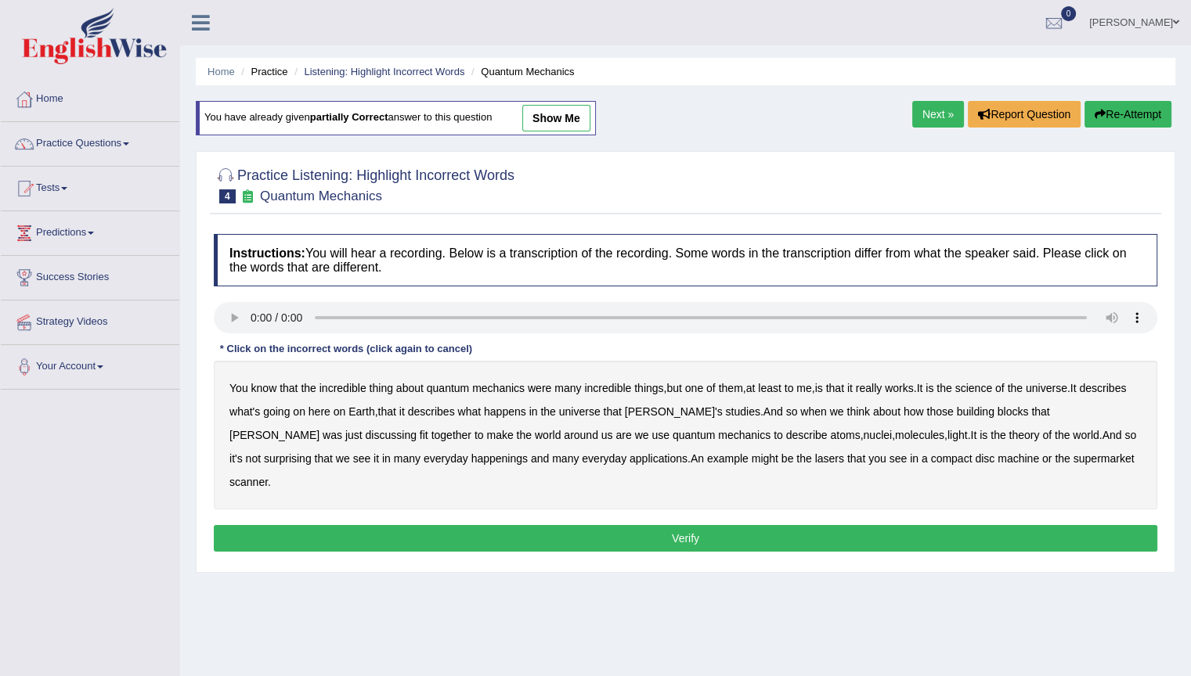
click at [990, 388] on b "science" at bounding box center [973, 388] width 37 height 13
click at [997, 460] on b "machine" at bounding box center [1017, 459] width 41 height 13
click at [471, 459] on b "happenings" at bounding box center [499, 459] width 56 height 13
click at [657, 525] on button "Verify" at bounding box center [685, 538] width 943 height 27
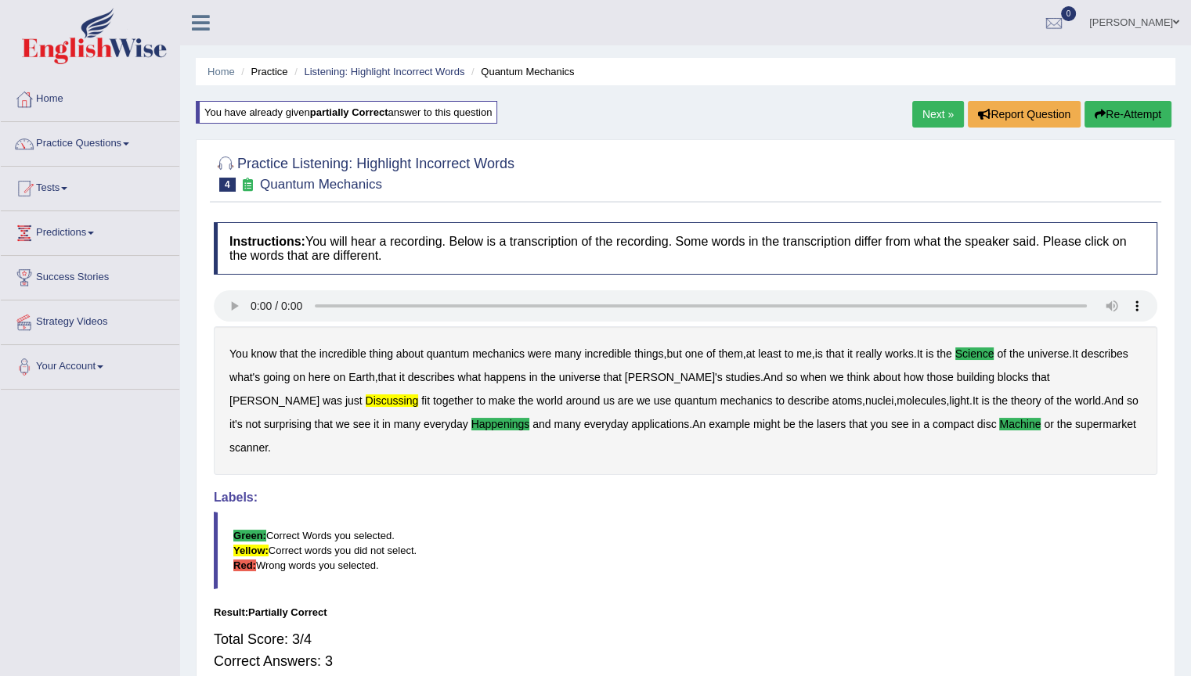
click at [1115, 112] on button "Re-Attempt" at bounding box center [1127, 114] width 87 height 27
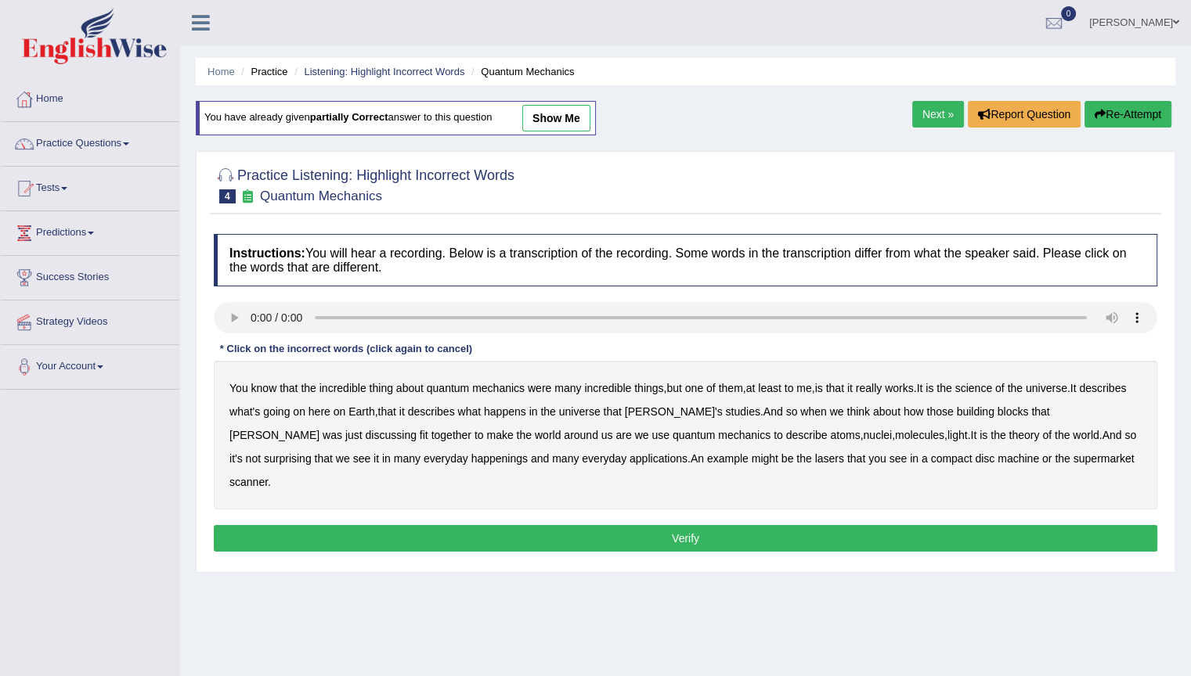
click at [425, 525] on button "Verify" at bounding box center [685, 538] width 943 height 27
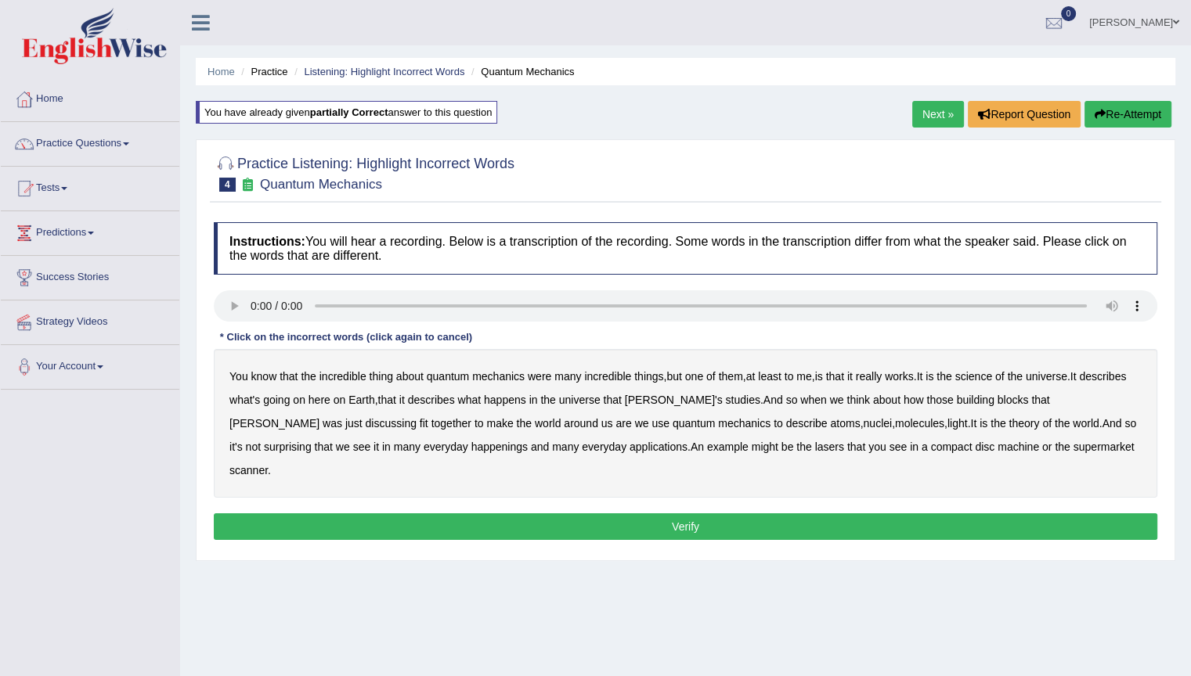
click at [366, 423] on b "discussing" at bounding box center [391, 423] width 51 height 13
click at [978, 374] on b "science" at bounding box center [973, 376] width 37 height 13
click at [997, 445] on b "machine" at bounding box center [1017, 447] width 41 height 13
click at [873, 514] on button "Verify" at bounding box center [685, 527] width 943 height 27
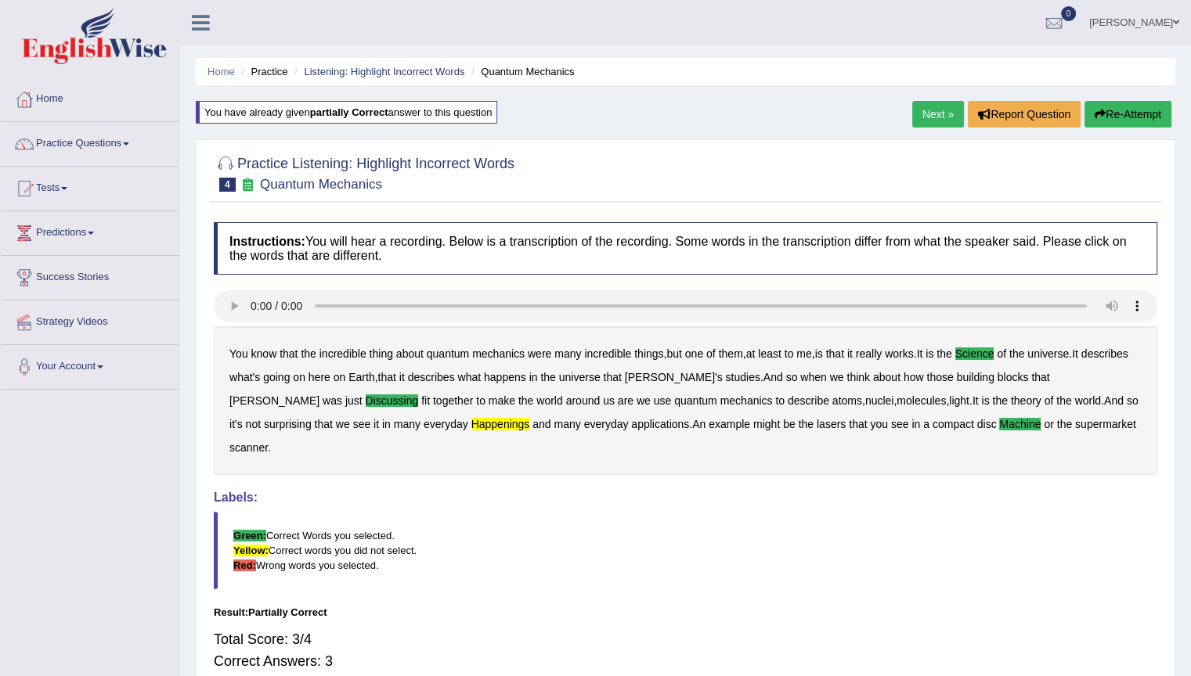
click at [1118, 112] on button "Re-Attempt" at bounding box center [1127, 114] width 87 height 27
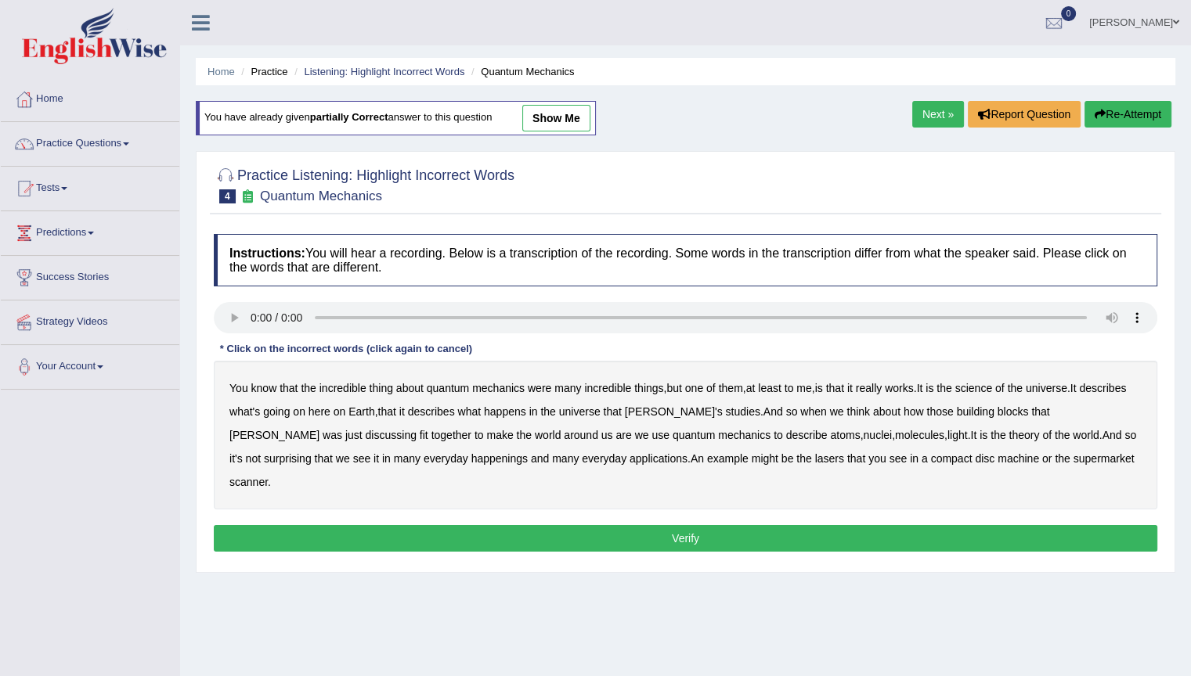
click at [987, 386] on b "science" at bounding box center [973, 388] width 37 height 13
click at [366, 435] on b "discussing" at bounding box center [391, 435] width 51 height 13
click at [997, 455] on b "machine" at bounding box center [1017, 459] width 41 height 13
click at [471, 458] on b "happenings" at bounding box center [499, 459] width 56 height 13
click at [724, 525] on button "Verify" at bounding box center [685, 538] width 943 height 27
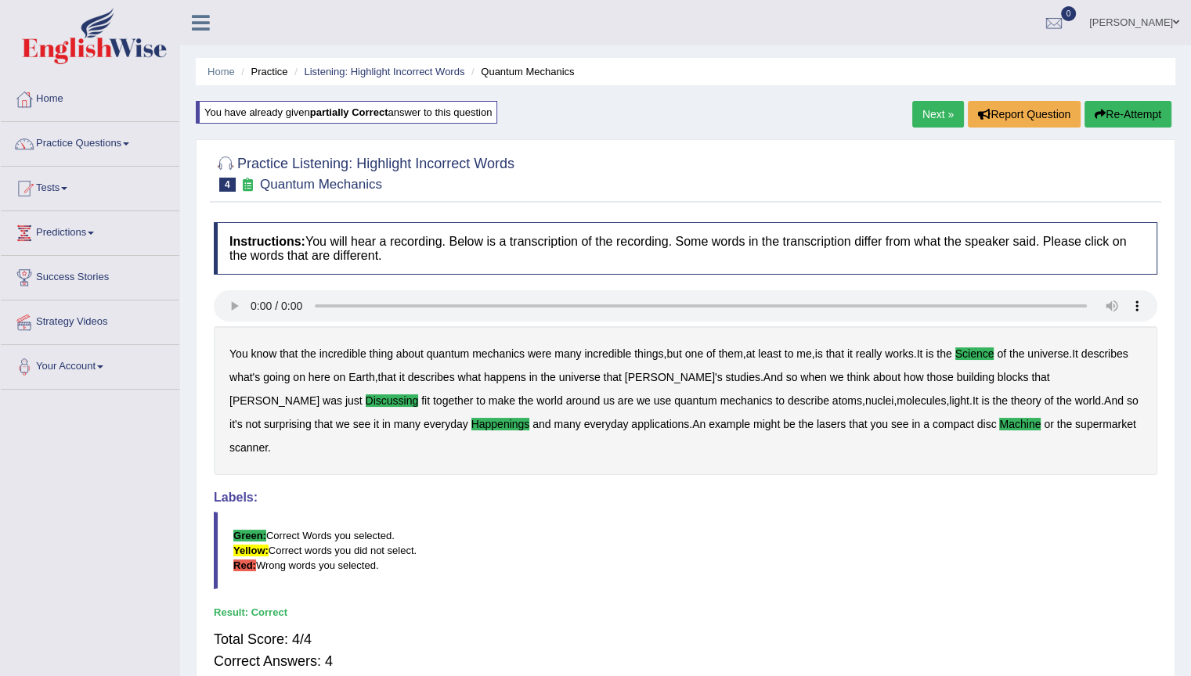
click at [1102, 110] on icon "button" at bounding box center [1100, 114] width 11 height 11
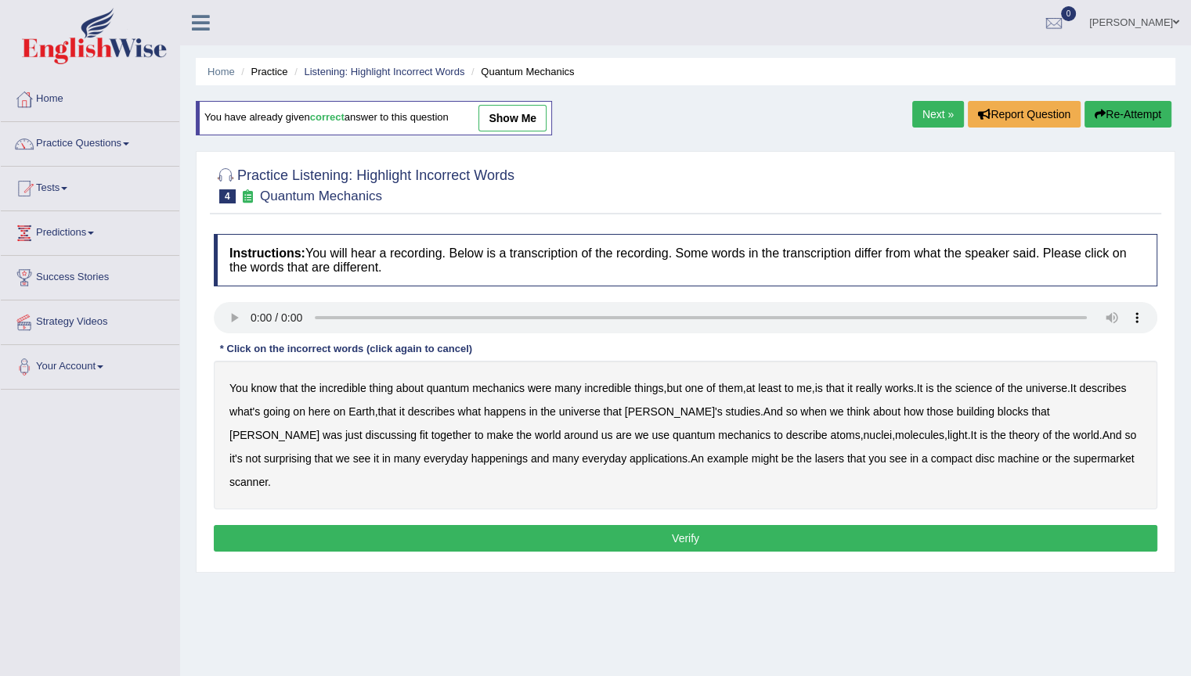
click at [977, 386] on b "science" at bounding box center [973, 388] width 37 height 13
click at [366, 434] on b "discussing" at bounding box center [391, 435] width 51 height 13
click at [718, 435] on b "mechanics" at bounding box center [744, 435] width 52 height 13
click at [718, 438] on b "mechanics" at bounding box center [744, 435] width 52 height 13
click at [471, 460] on b "happenings" at bounding box center [499, 459] width 56 height 13
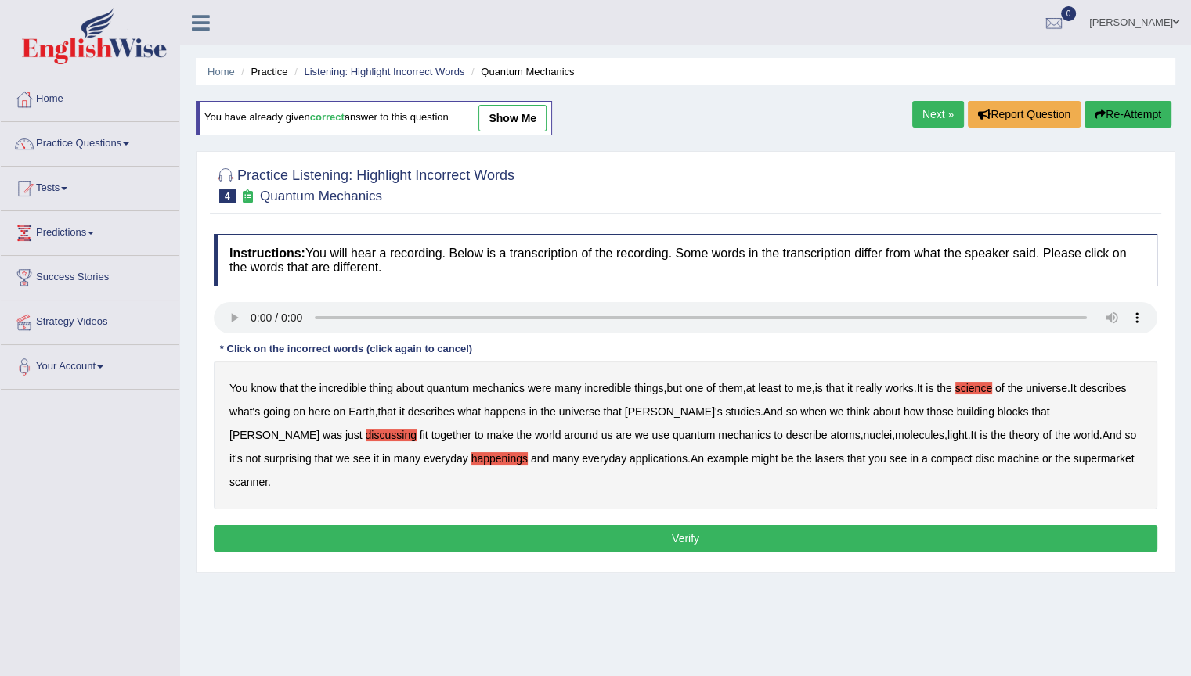
click at [997, 457] on b "machine" at bounding box center [1017, 459] width 41 height 13
click at [621, 525] on button "Verify" at bounding box center [685, 538] width 943 height 27
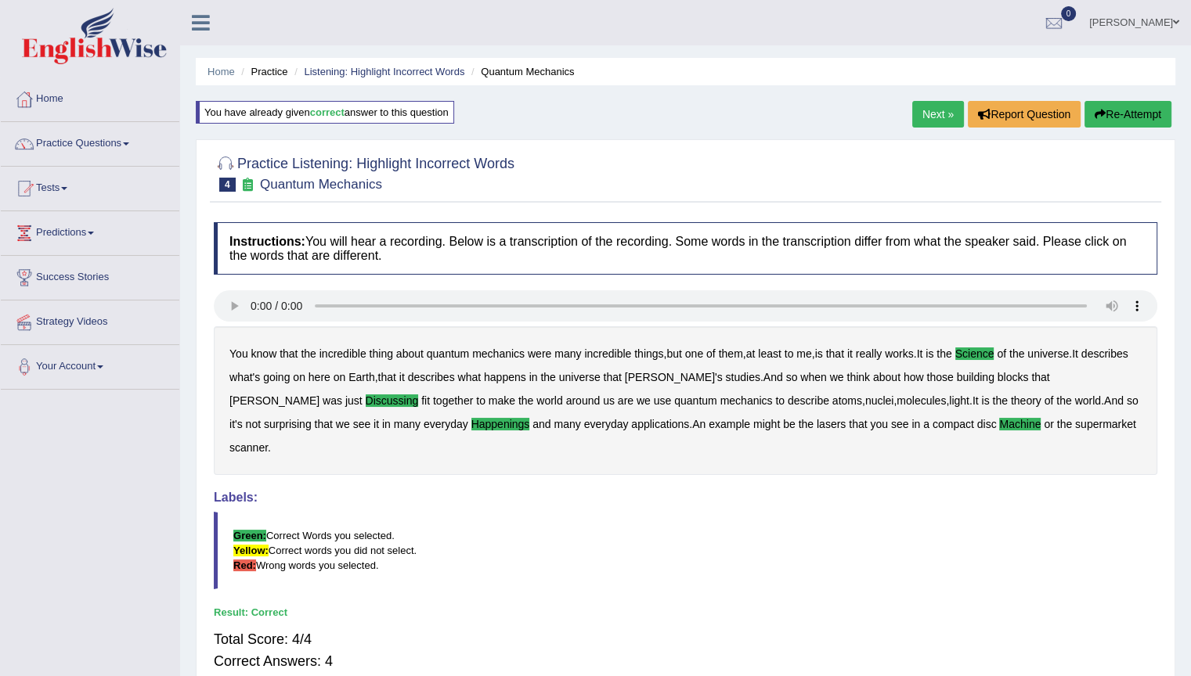
click at [924, 116] on link "Next »" at bounding box center [938, 114] width 52 height 27
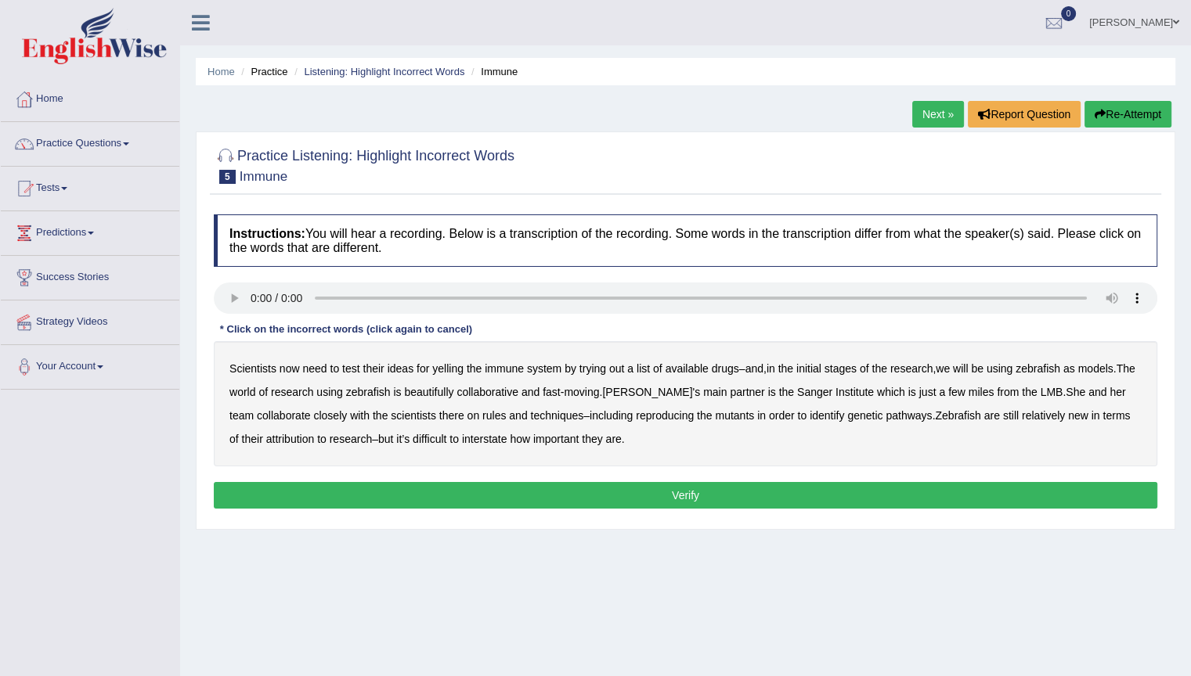
click at [449, 366] on b "yelling" at bounding box center [447, 369] width 31 height 13
click at [453, 391] on b "beautifully" at bounding box center [428, 392] width 49 height 13
click at [495, 414] on b "rules" at bounding box center [493, 415] width 23 height 13
click at [314, 438] on b "attribution" at bounding box center [290, 439] width 48 height 13
click at [659, 498] on button "Verify" at bounding box center [685, 495] width 943 height 27
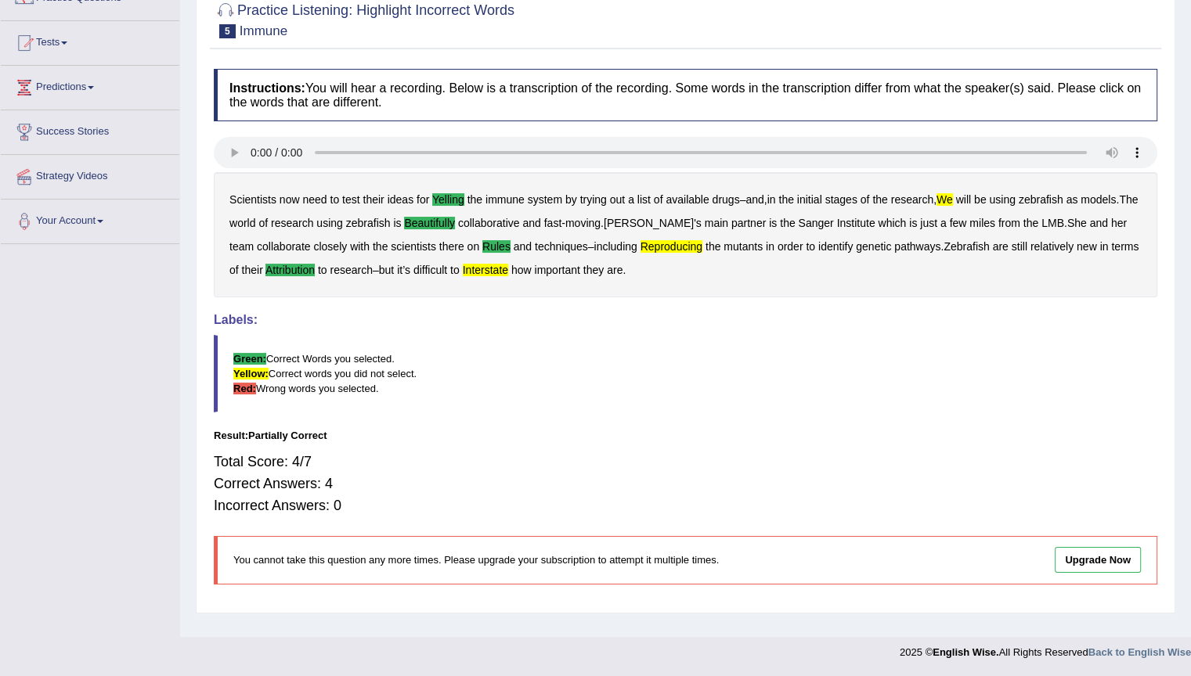
scroll to position [67, 0]
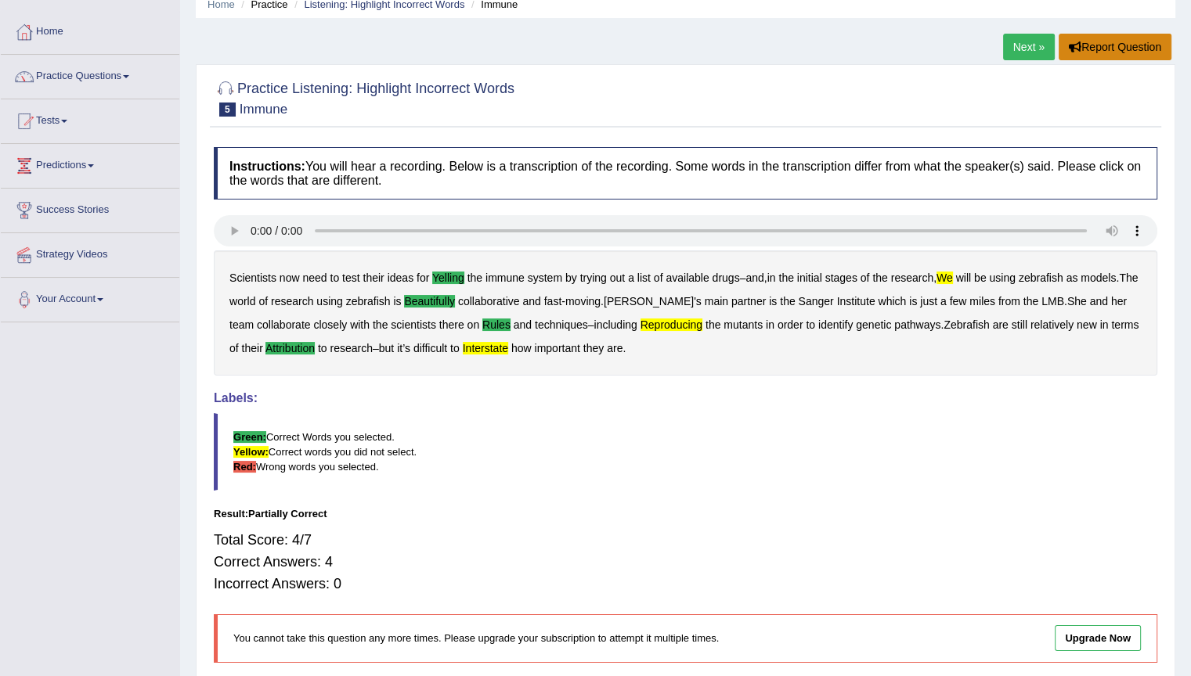
click at [1094, 45] on button "Report Question" at bounding box center [1115, 47] width 113 height 27
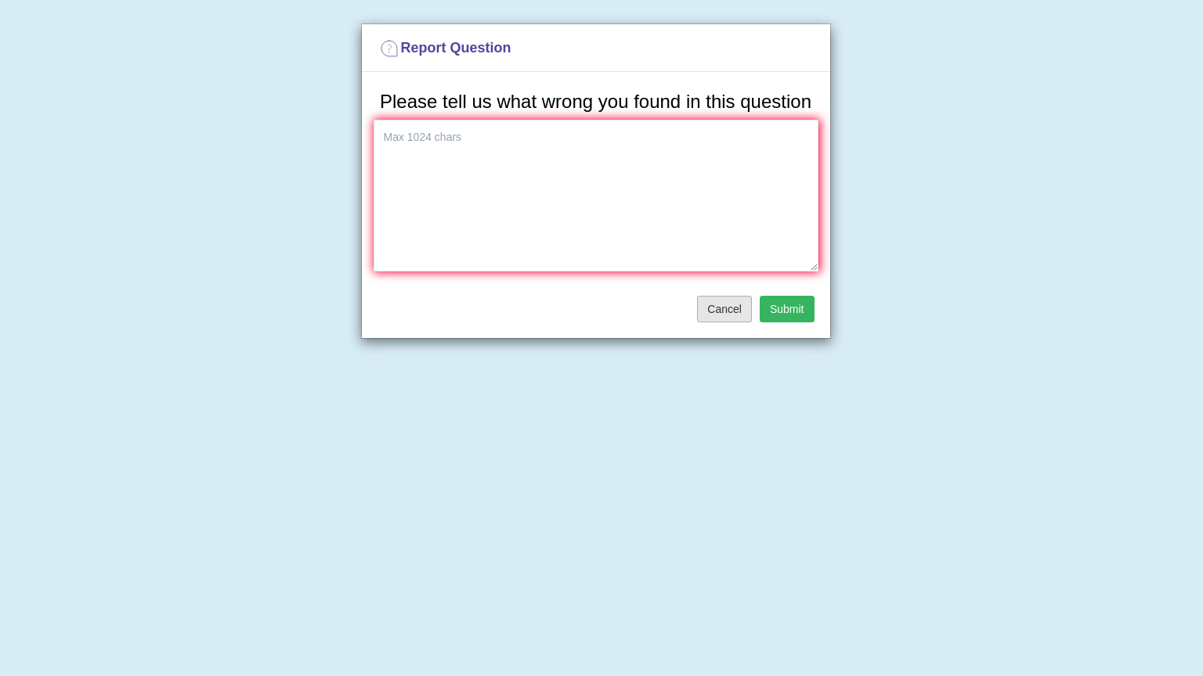
click at [712, 308] on button "Cancel" at bounding box center [724, 309] width 55 height 27
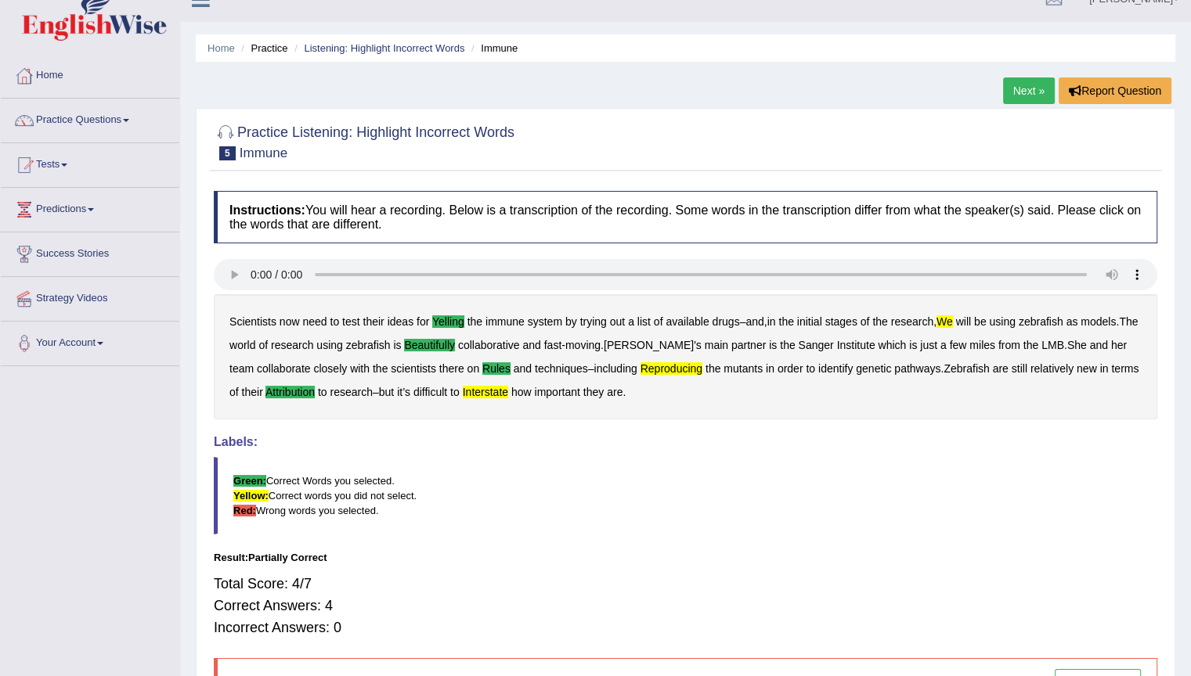
scroll to position [0, 0]
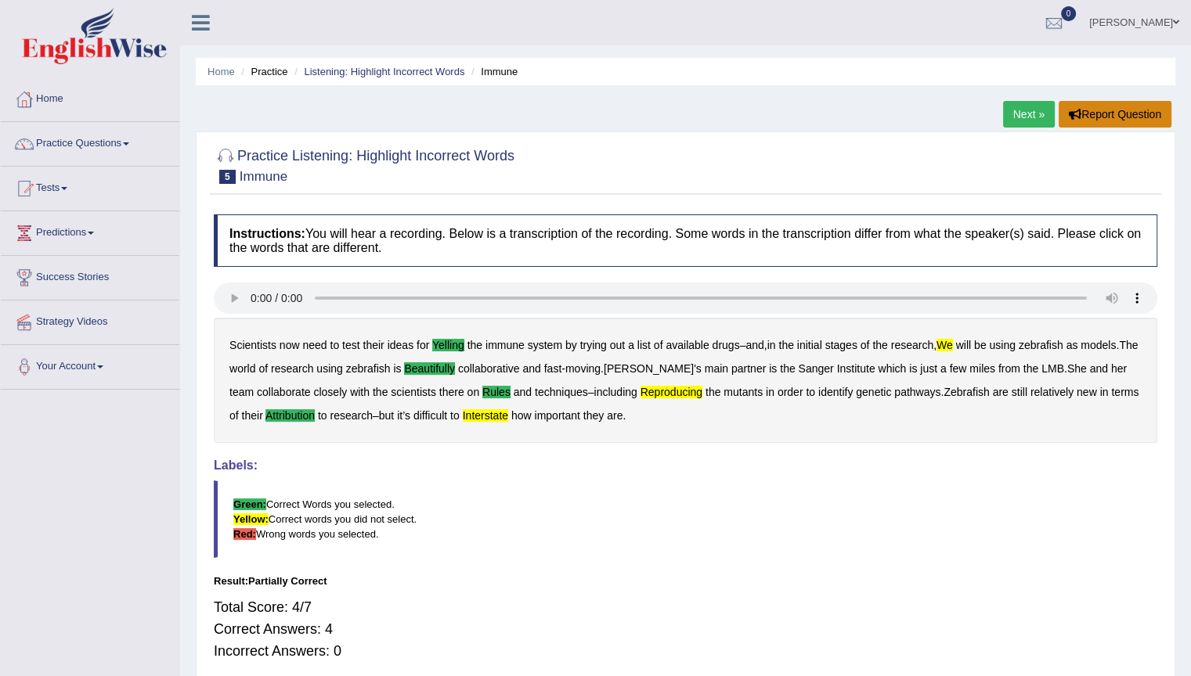
click at [1095, 116] on button "Report Question" at bounding box center [1115, 114] width 113 height 27
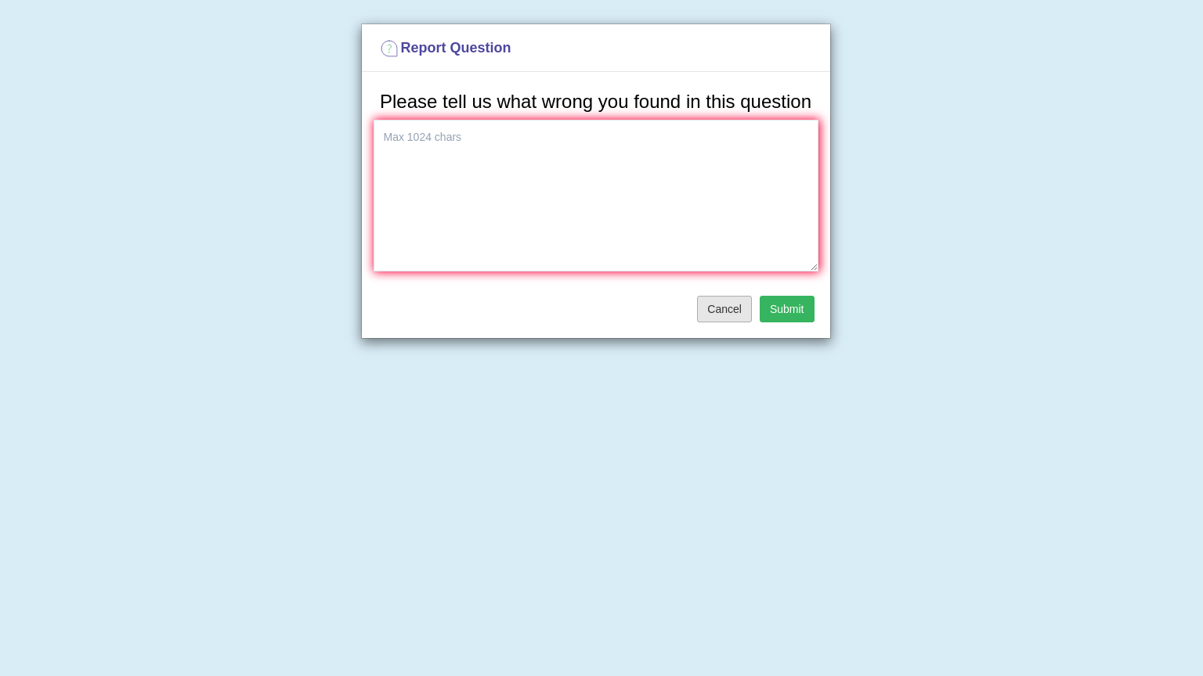
click at [729, 307] on button "Cancel" at bounding box center [724, 309] width 55 height 27
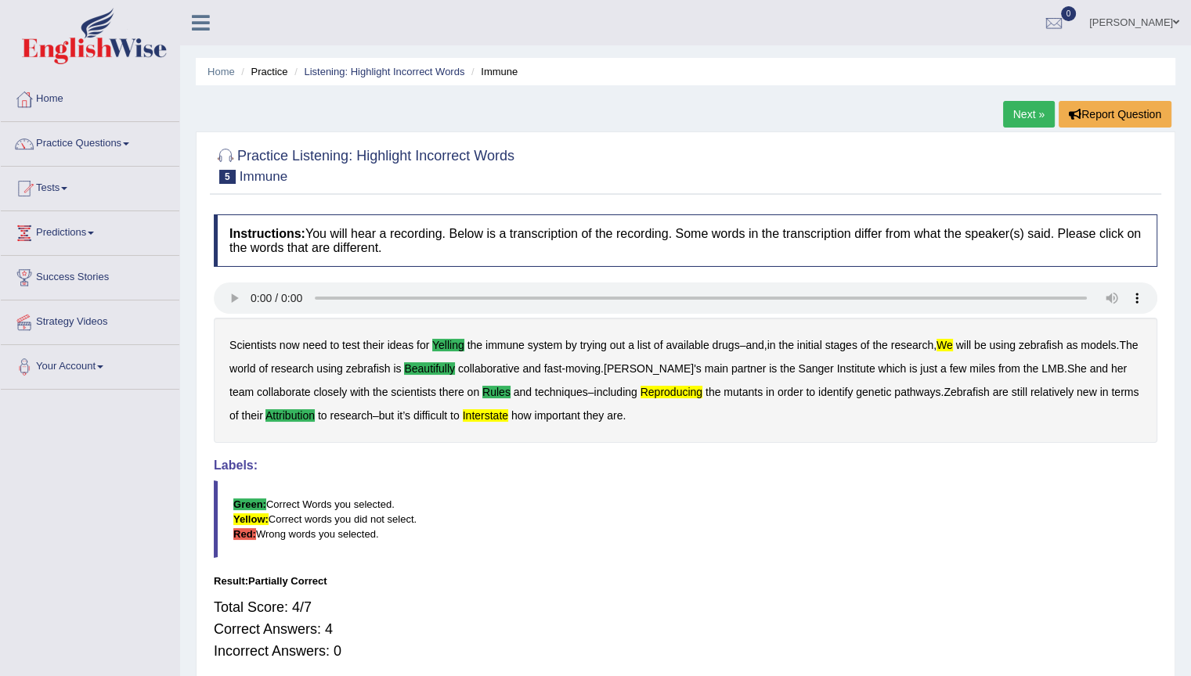
click at [1015, 114] on link "Next »" at bounding box center [1029, 114] width 52 height 27
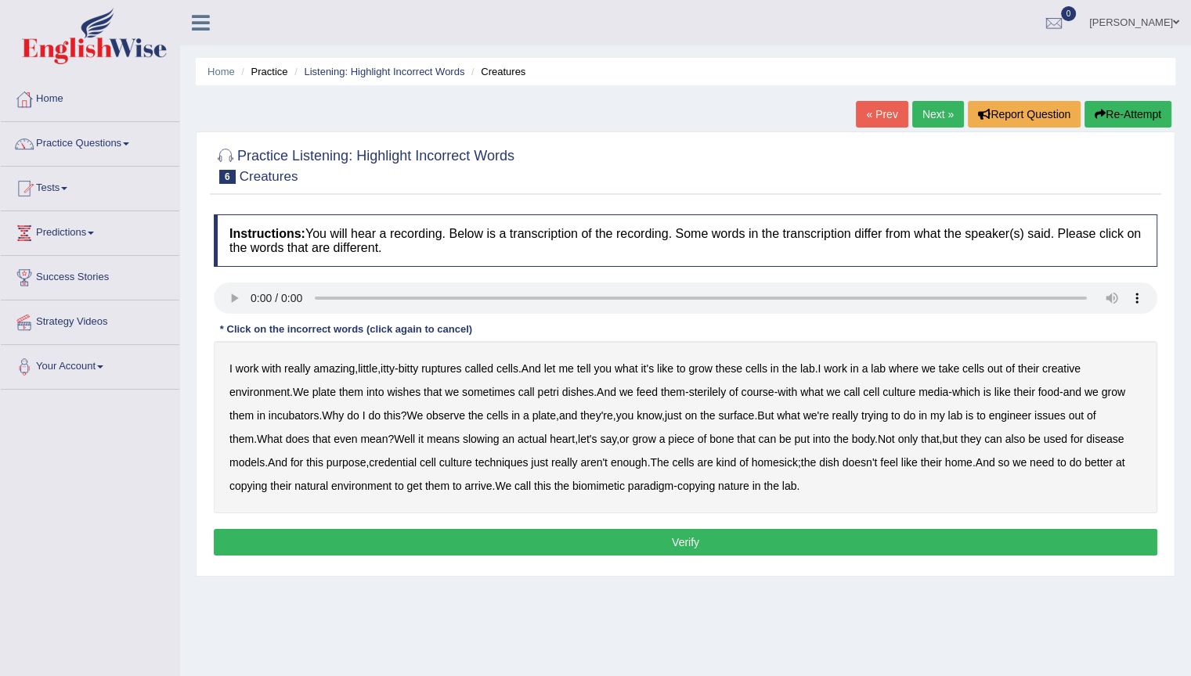
click at [456, 370] on b "ruptures" at bounding box center [441, 369] width 40 height 13
click at [1065, 368] on b "creative" at bounding box center [1061, 369] width 38 height 13
click at [1066, 417] on b "issues" at bounding box center [1049, 415] width 31 height 13
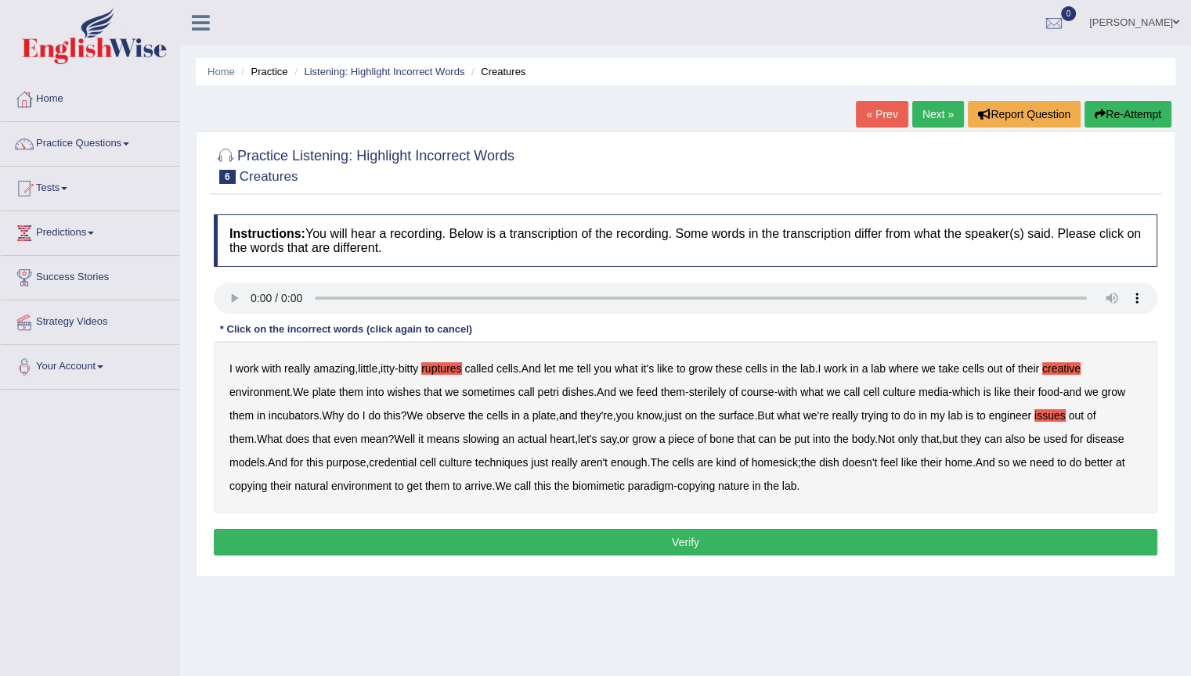
click at [686, 539] on button "Verify" at bounding box center [685, 542] width 943 height 27
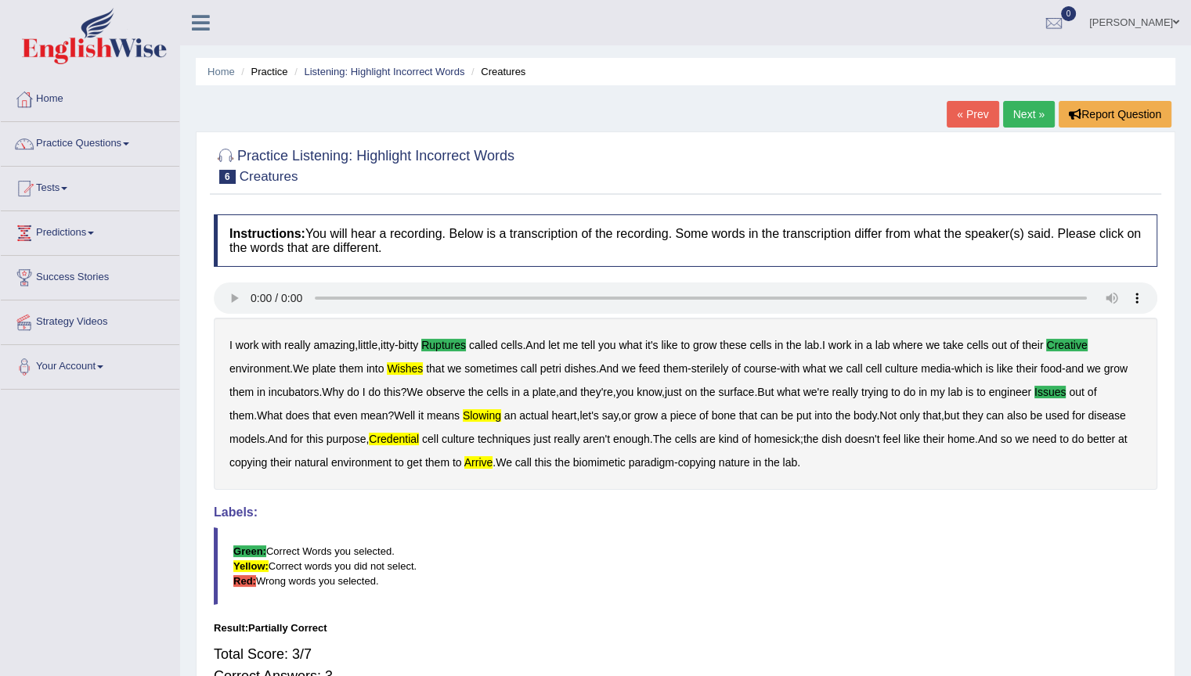
click at [977, 116] on link "« Prev" at bounding box center [973, 114] width 52 height 27
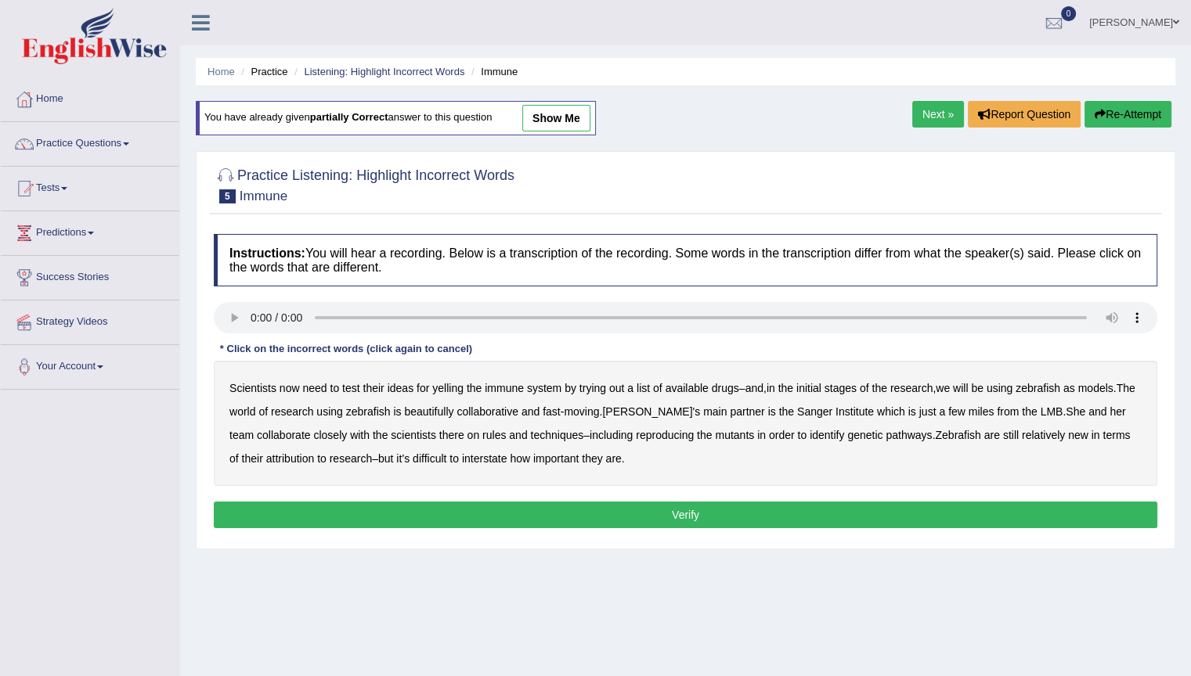
click at [561, 515] on button "Verify" at bounding box center [685, 515] width 943 height 27
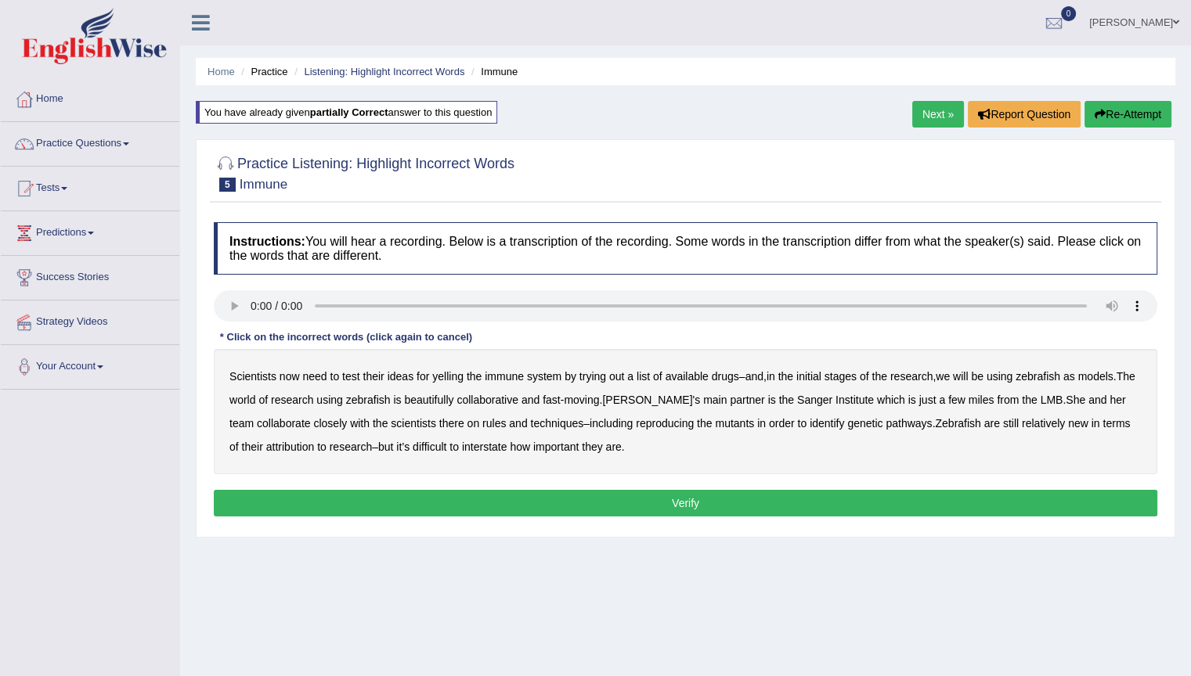
click at [456, 373] on b "yelling" at bounding box center [447, 376] width 31 height 13
click at [453, 398] on b "beautifully" at bounding box center [428, 400] width 49 height 13
click at [498, 420] on b "rules" at bounding box center [493, 423] width 23 height 13
click at [1178, 17] on span at bounding box center [1176, 22] width 6 height 10
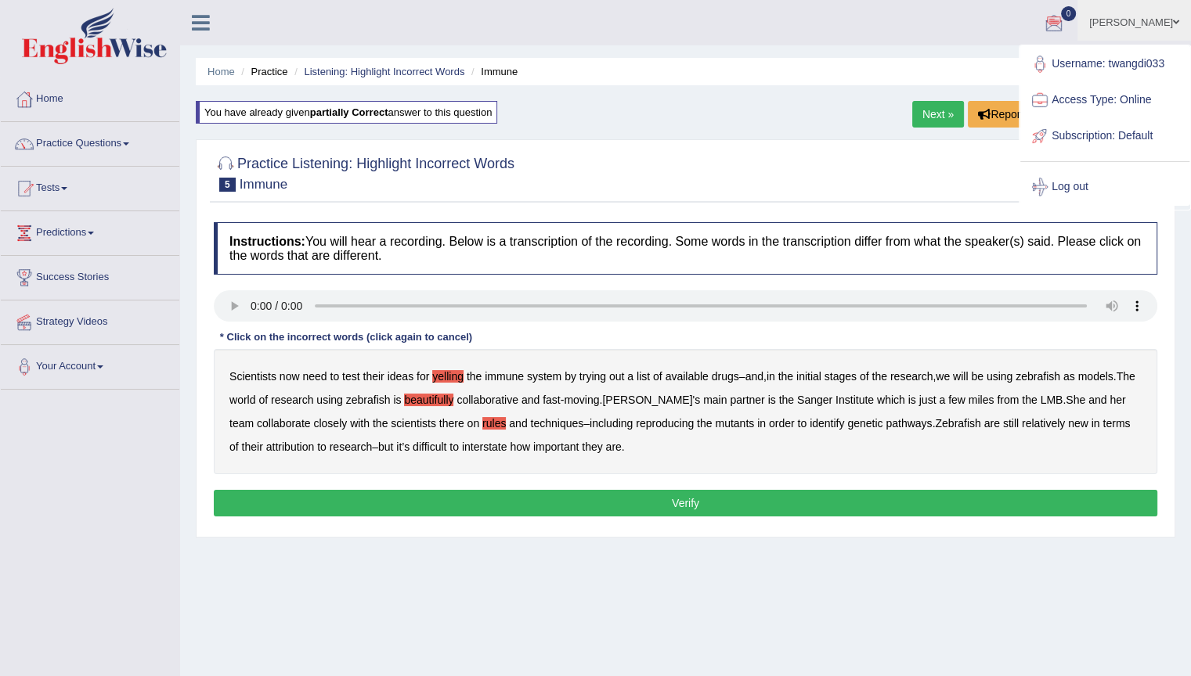
drag, startPoint x: 1074, startPoint y: 0, endPoint x: 1080, endPoint y: 23, distance: 23.6
